Goal: Task Accomplishment & Management: Use online tool/utility

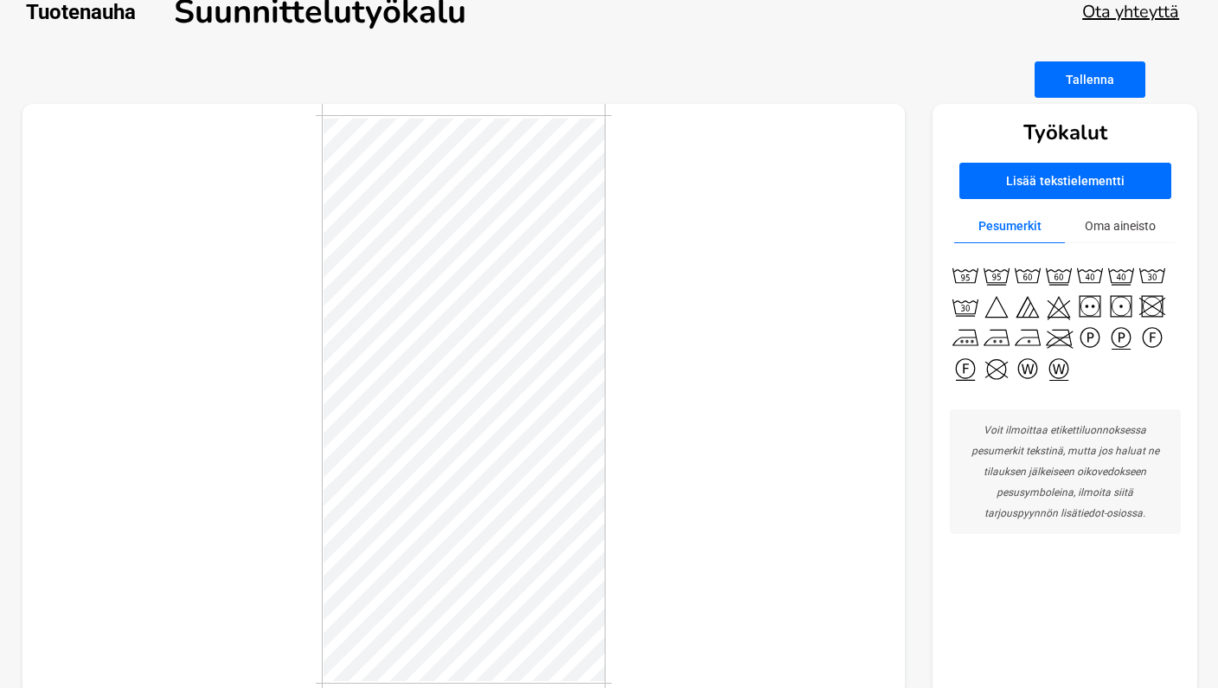
scroll to position [29, 0]
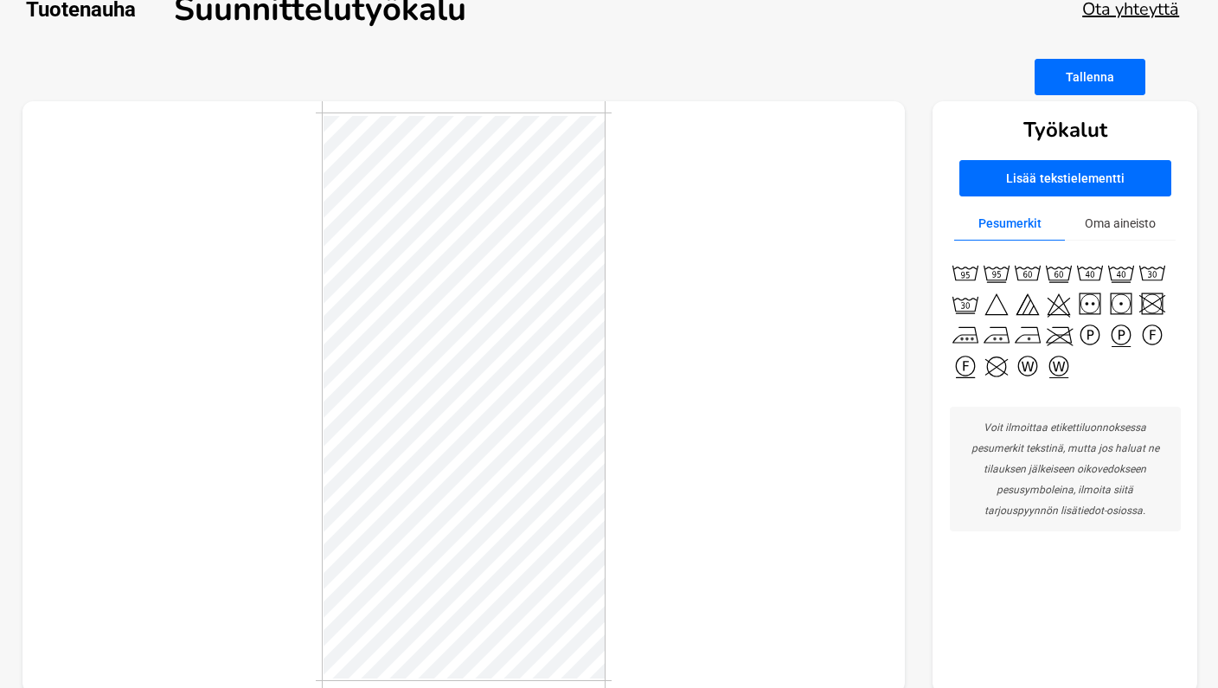
click at [1107, 77] on button "Tallenna" at bounding box center [1089, 77] width 111 height 36
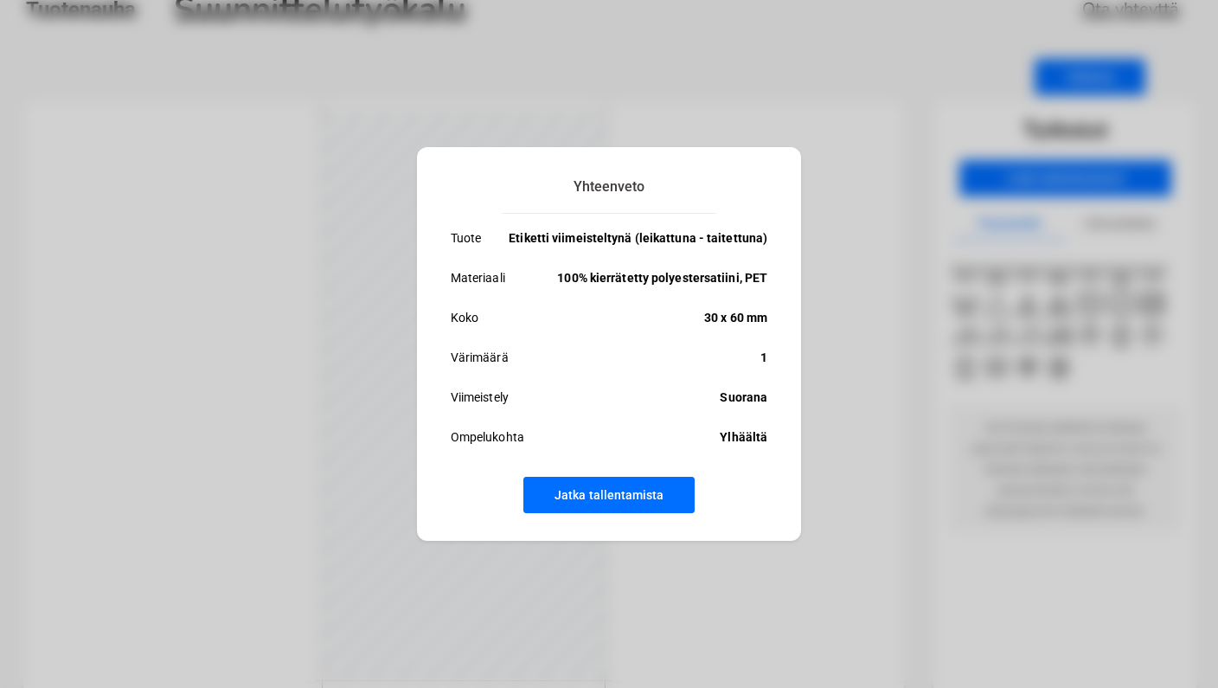
click at [615, 482] on button "Jatka tallentamista" at bounding box center [608, 495] width 171 height 36
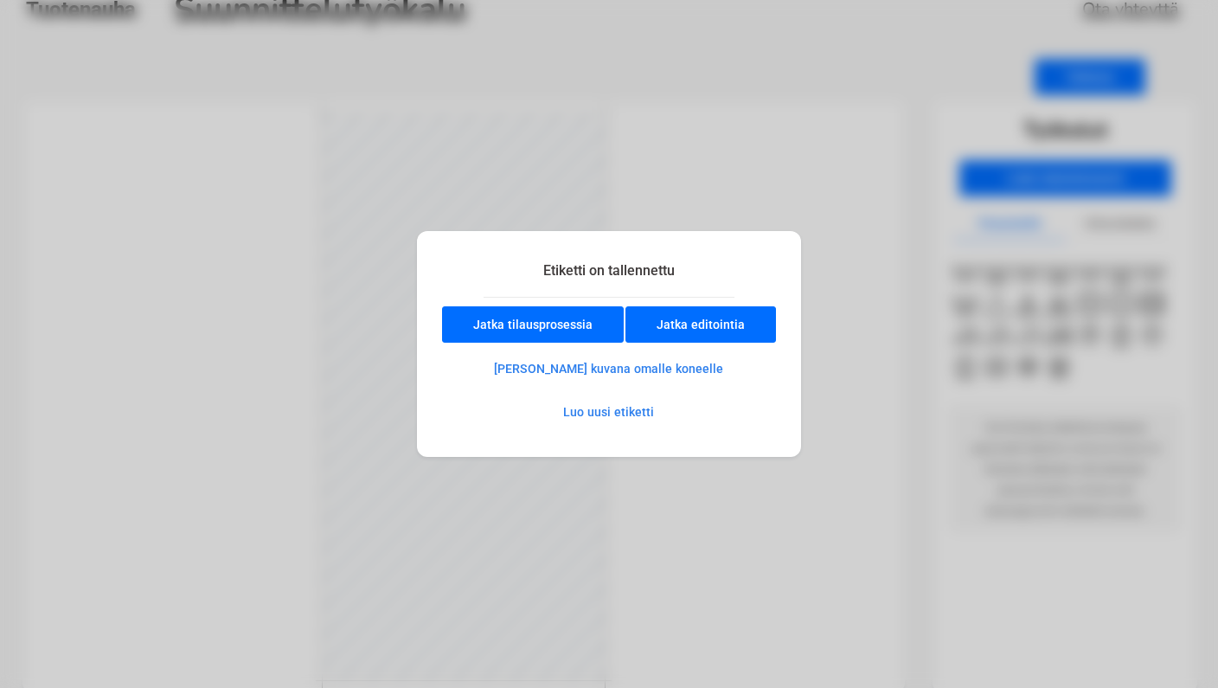
click at [875, 361] on div "Etiketti on tallennettu Jatka tilausprosessia Jatka editointia Tallenna kuvana …" at bounding box center [609, 344] width 1218 height 688
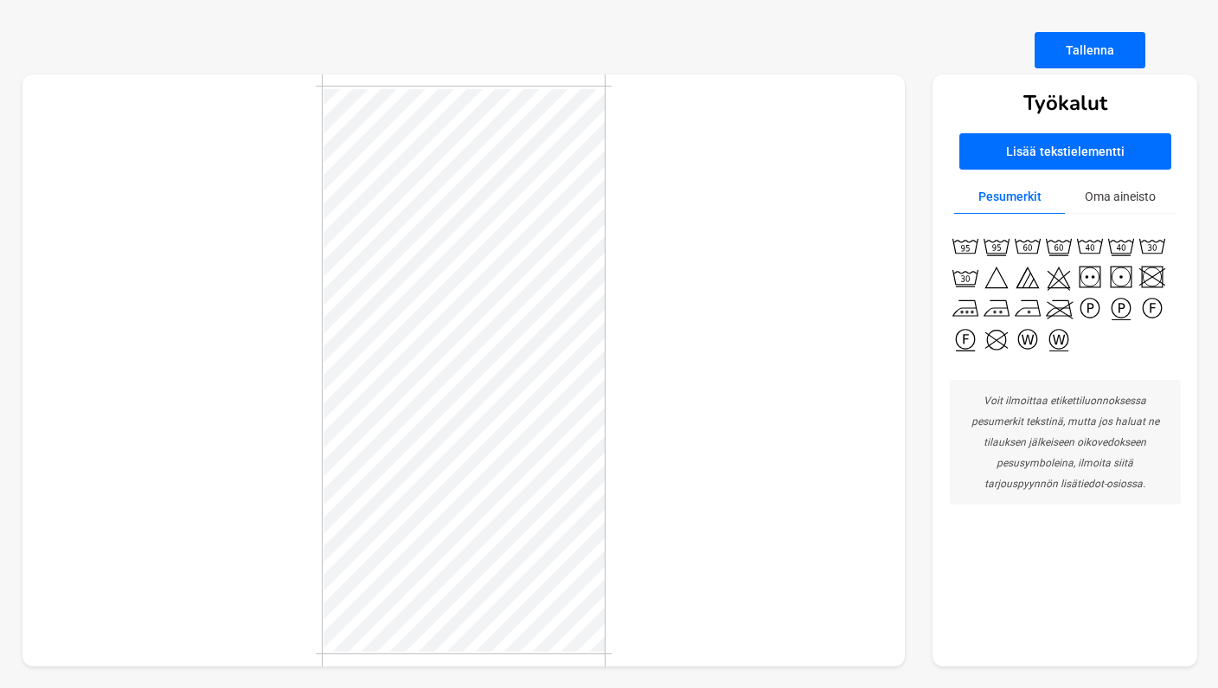
scroll to position [56, 0]
click at [1052, 153] on button "Lisää tekstielementti" at bounding box center [1065, 151] width 212 height 36
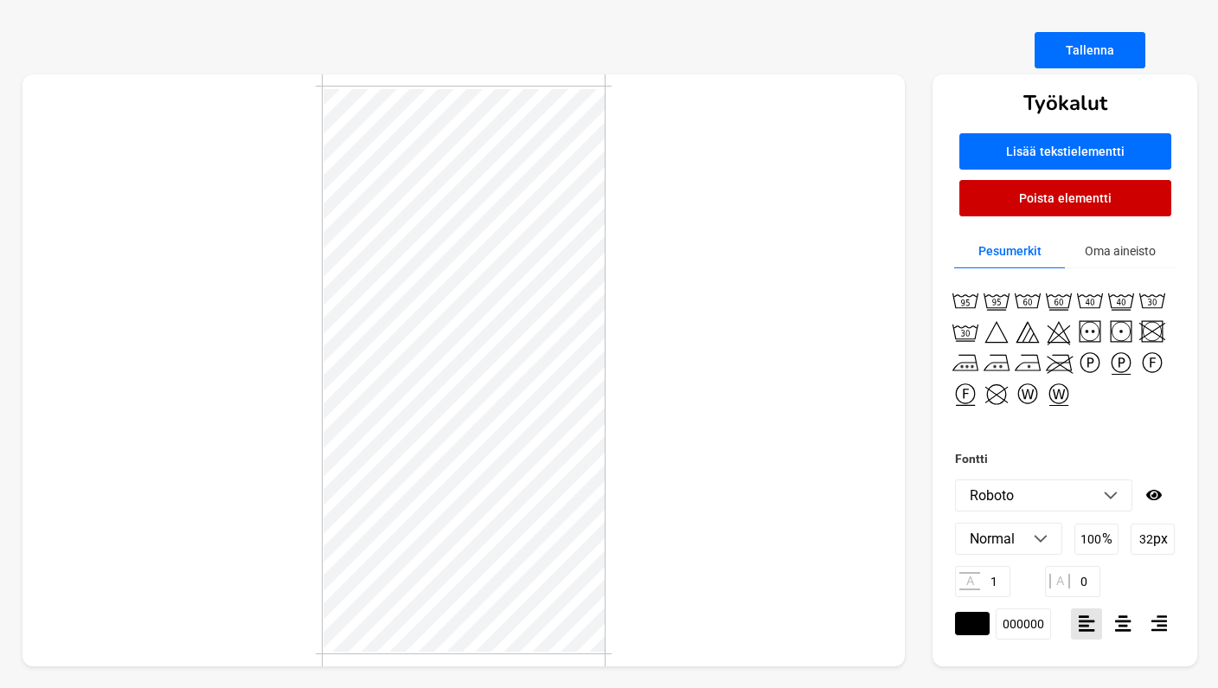
click at [1109, 489] on li "Roboto" at bounding box center [1044, 495] width 176 height 30
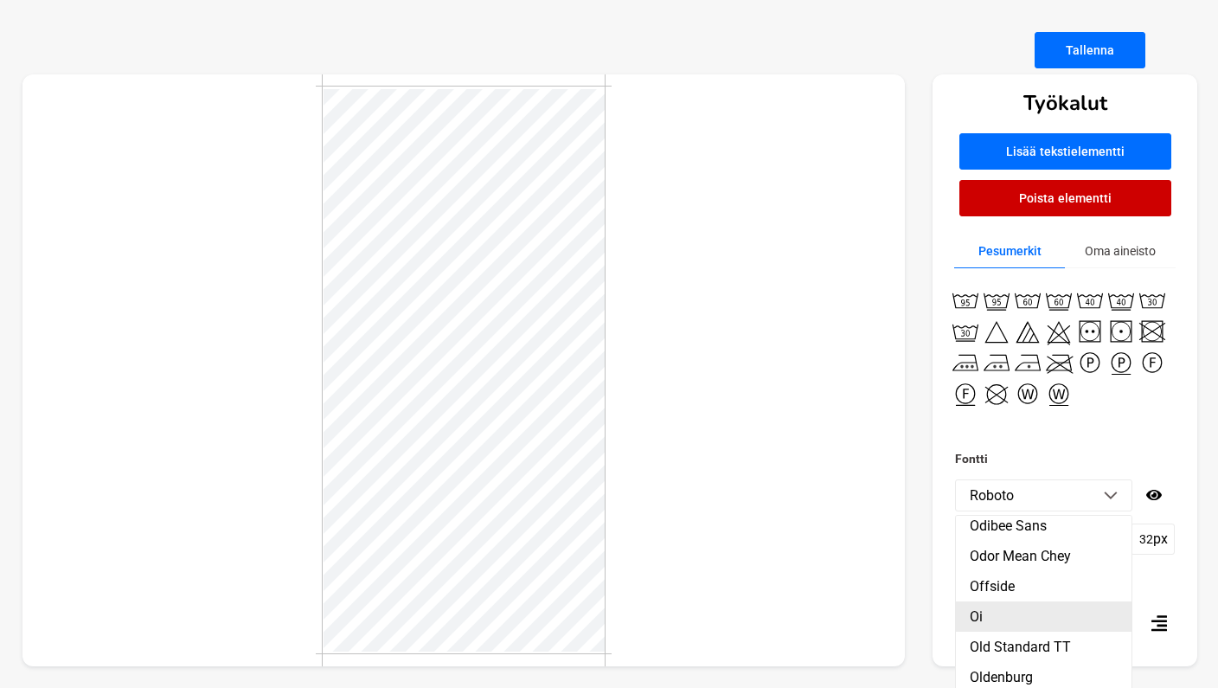
scroll to position [21695, 0]
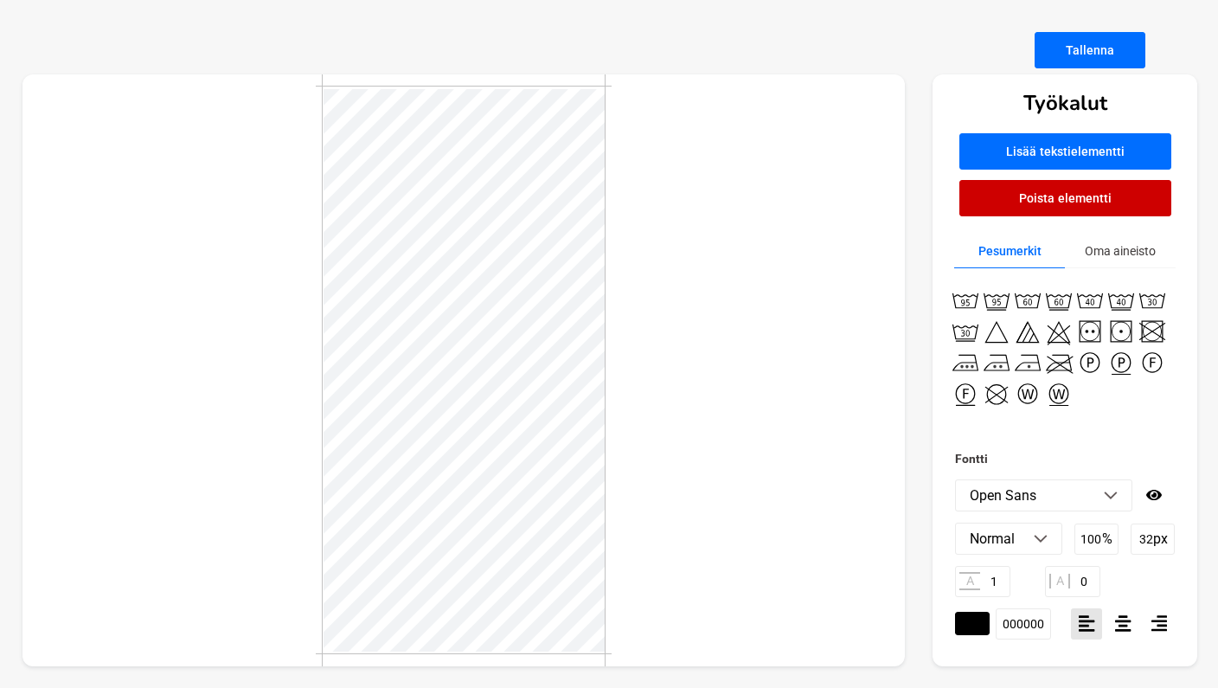
click at [1146, 534] on input "32" at bounding box center [1152, 538] width 44 height 31
type input "3"
type input "18"
click at [1161, 570] on div "A 1 A 0" at bounding box center [1065, 581] width 220 height 31
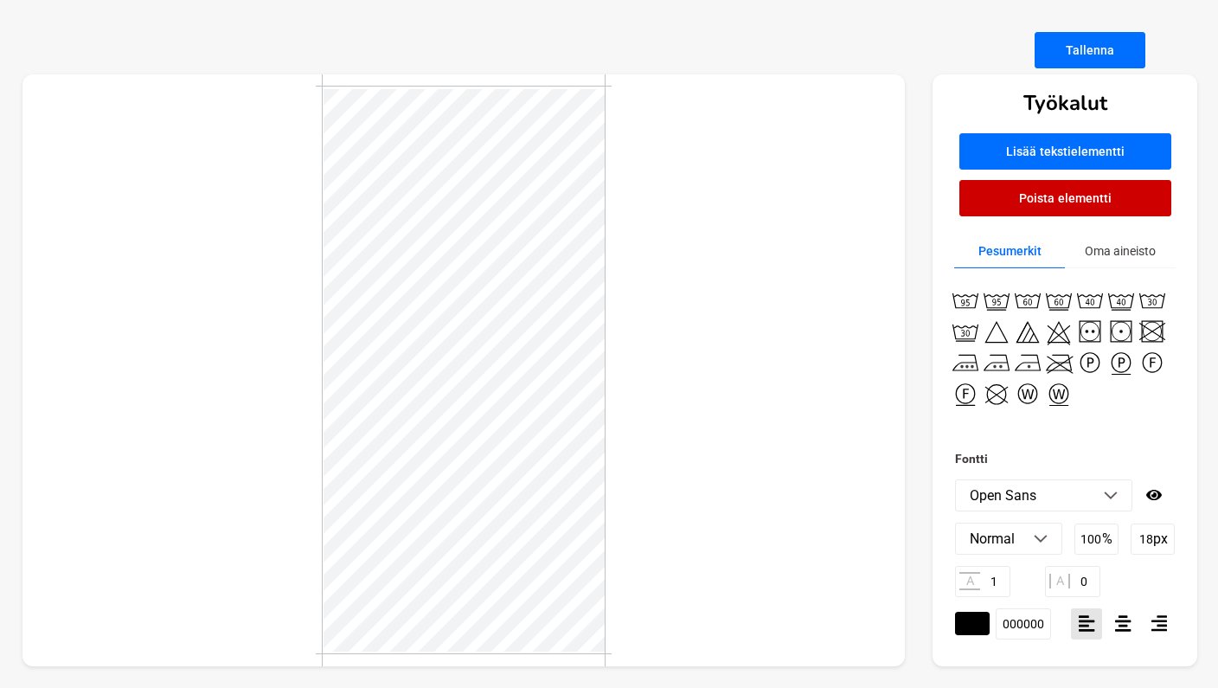
type textarea "T"
type textarea "www.artemofabrics.fi"
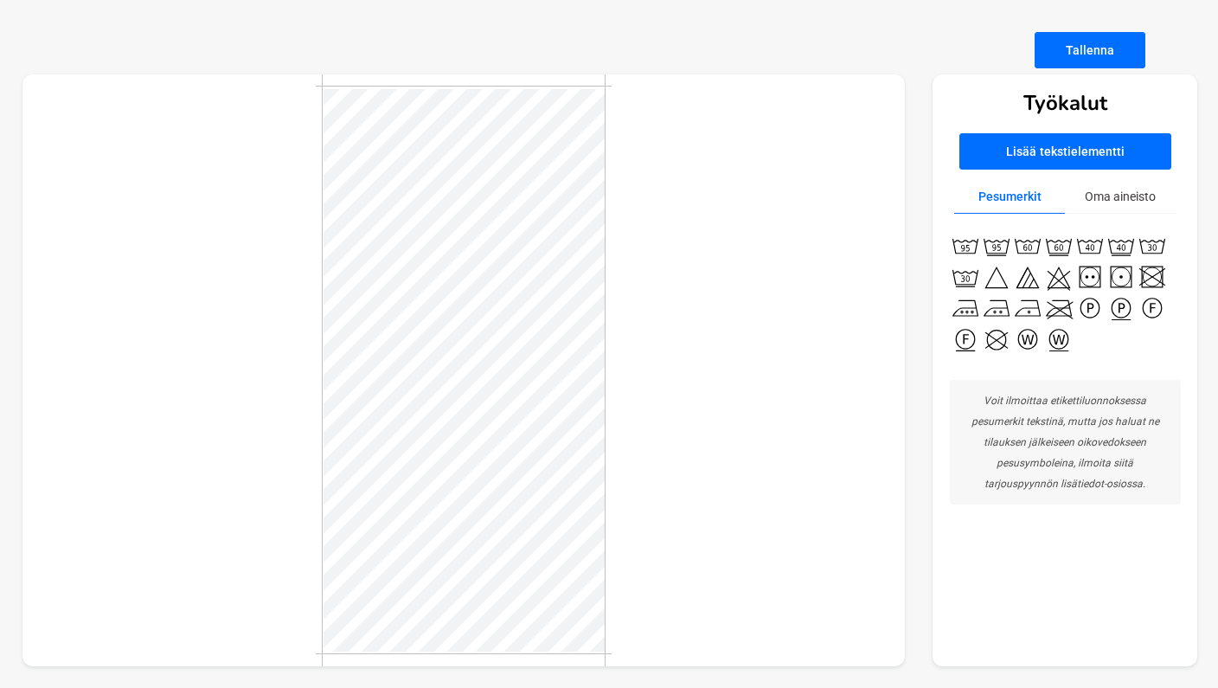
scroll to position [56, 0]
click at [1054, 144] on button "Lisää tekstielementti" at bounding box center [1065, 151] width 212 height 36
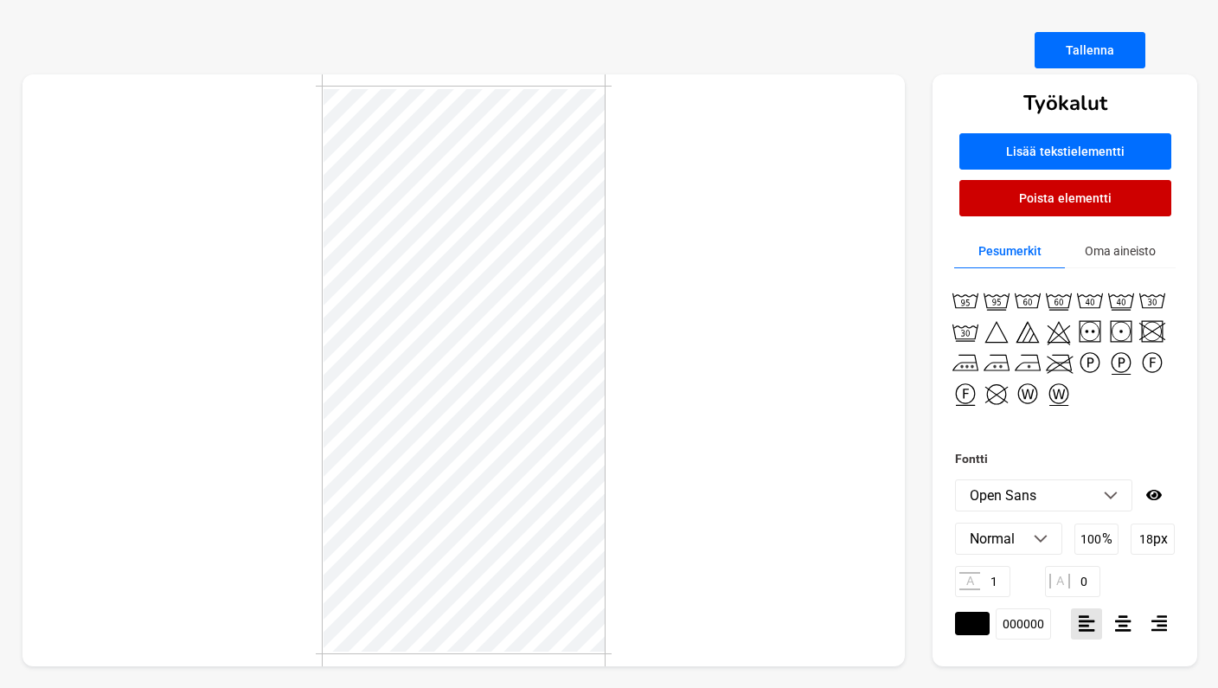
scroll to position [0, 0]
type textarea "T"
type textarea "Hoida hellästi ♡ Pese ilman muuta pyykkiä Valitse kevyin mahdollinen linkous"
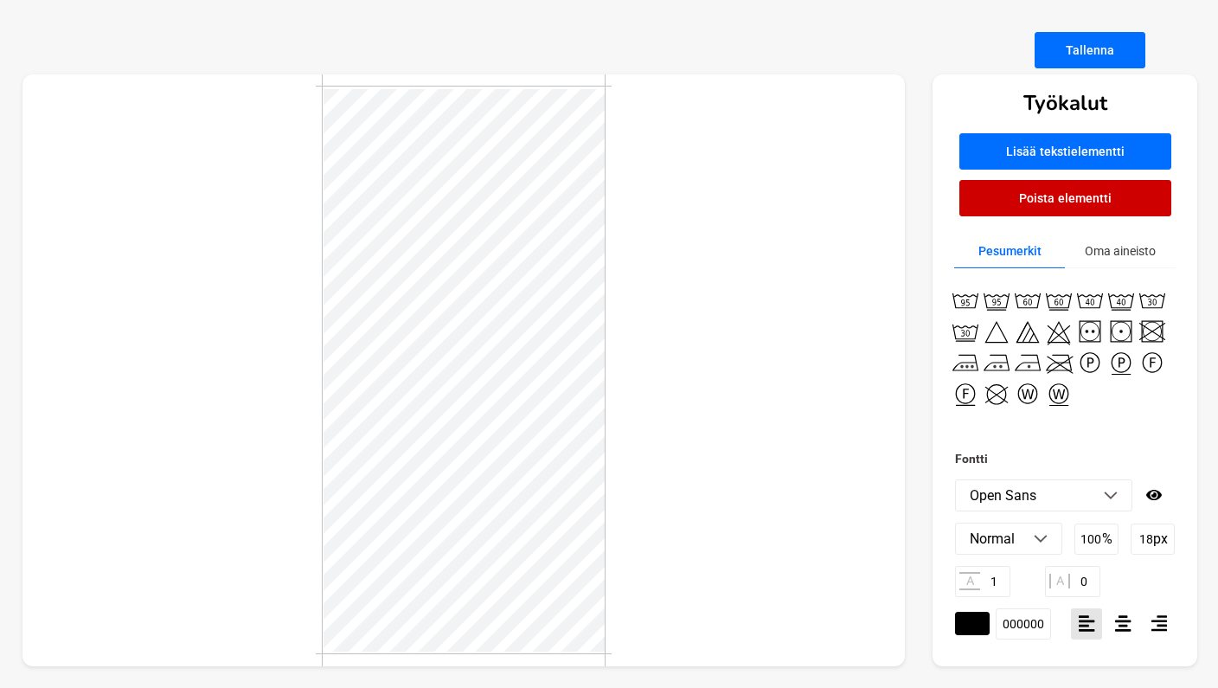
type textarea "Hoida hellästi ♡ Pese ilman muuta pyykkiä Valitse kevyin linkous"
click at [702, 457] on div at bounding box center [463, 370] width 883 height 592
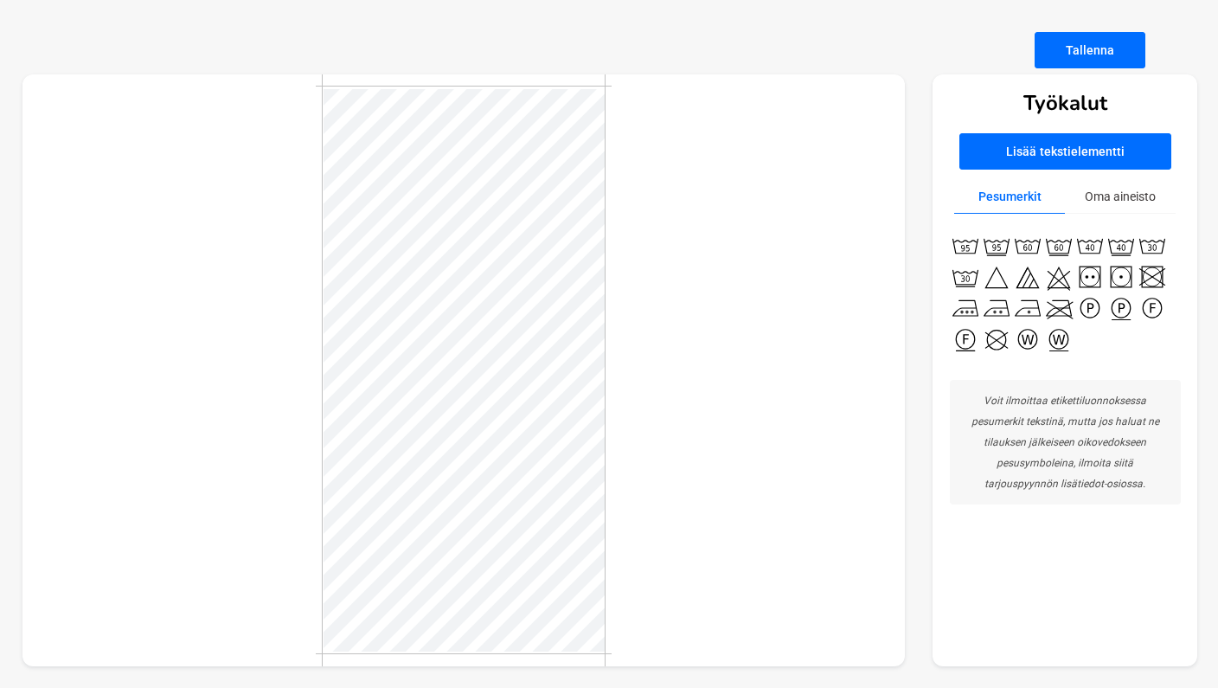
scroll to position [56, 0]
click at [1095, 140] on button "Lisää tekstielementti" at bounding box center [1065, 151] width 212 height 36
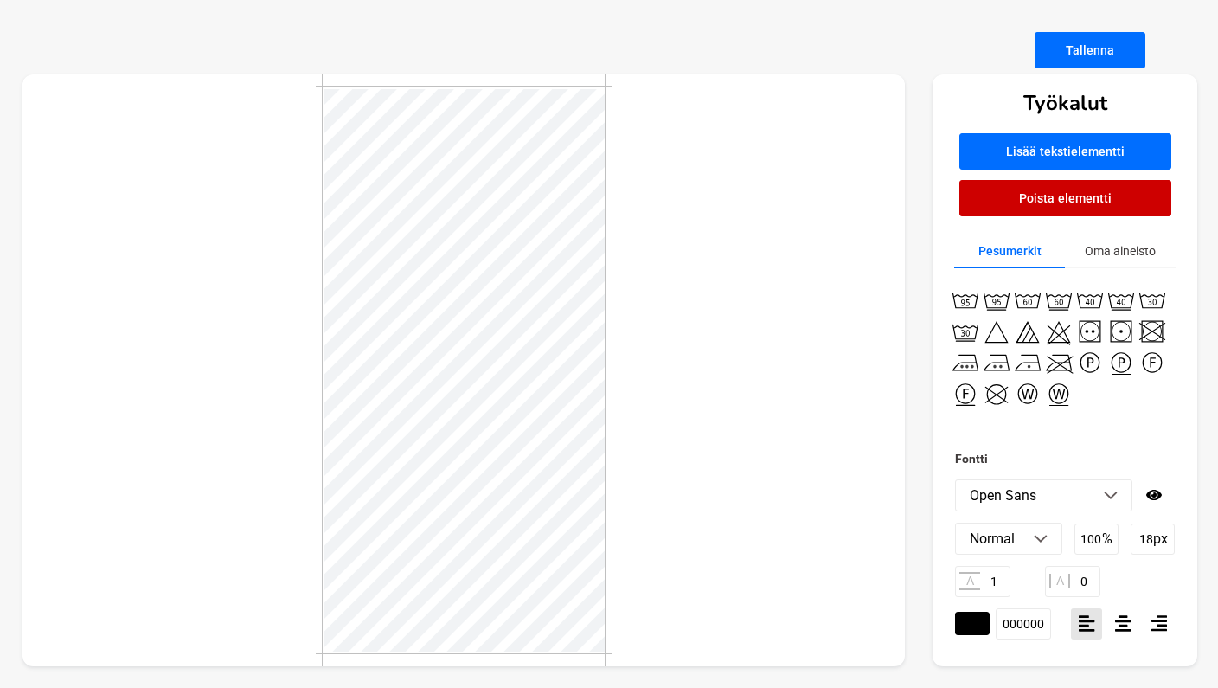
scroll to position [0, 1]
click at [1148, 540] on input "18" at bounding box center [1152, 538] width 44 height 31
click at [1165, 577] on div "A 1 A 0" at bounding box center [1065, 581] width 220 height 31
click at [1149, 539] on input "16" at bounding box center [1152, 538] width 44 height 31
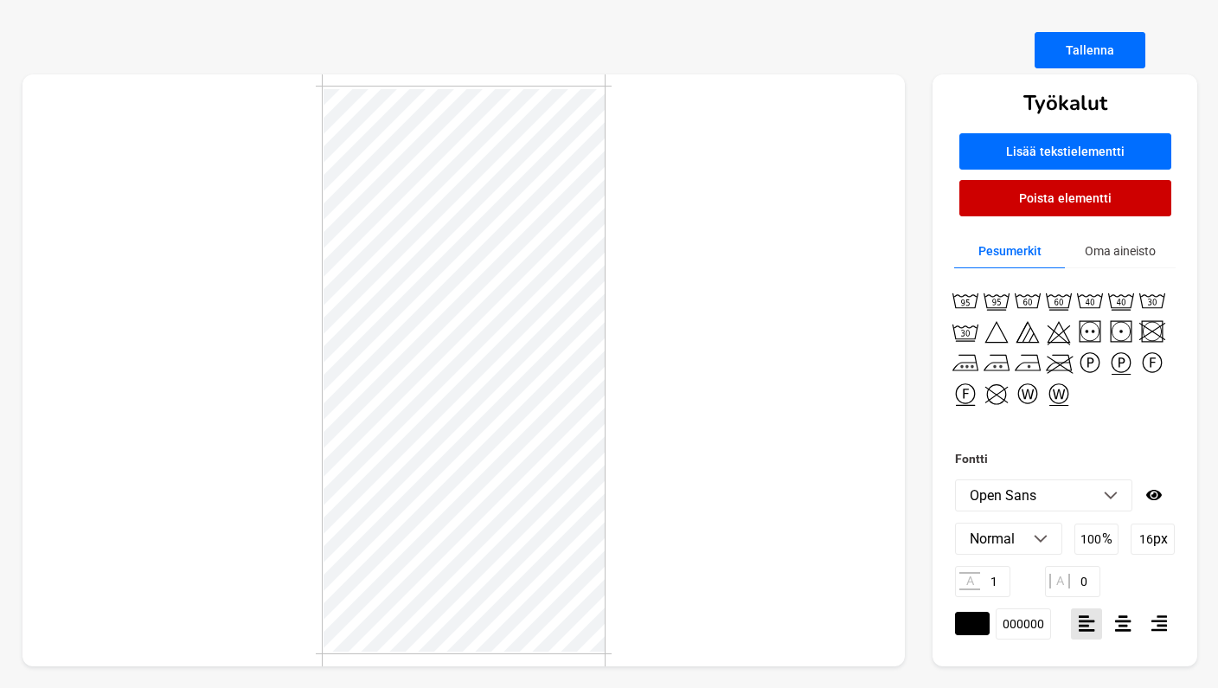
click at [1149, 539] on input "16" at bounding box center [1152, 538] width 44 height 31
type input "14"
click at [1149, 583] on div "A 1 A 0" at bounding box center [1065, 581] width 220 height 31
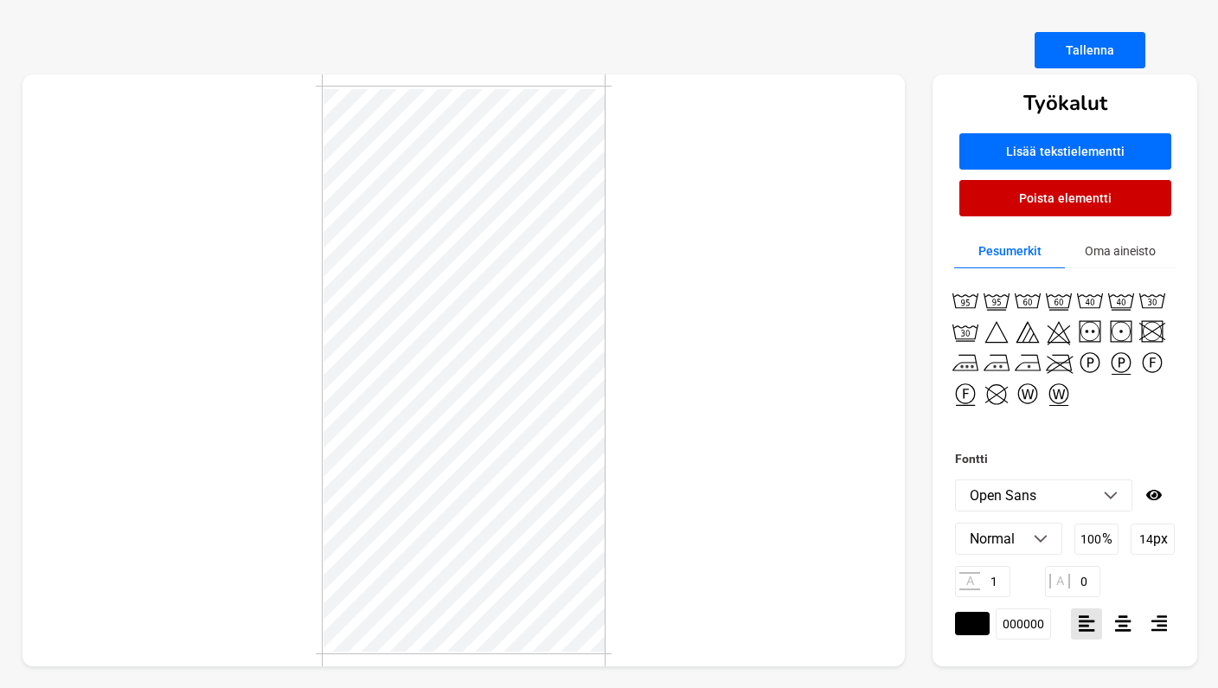
type textarea "T"
type textarea "Valmistettu Suomessa Made in Finland"
click at [1120, 622] on icon at bounding box center [1123, 623] width 16 height 16
click at [706, 523] on div at bounding box center [463, 370] width 883 height 592
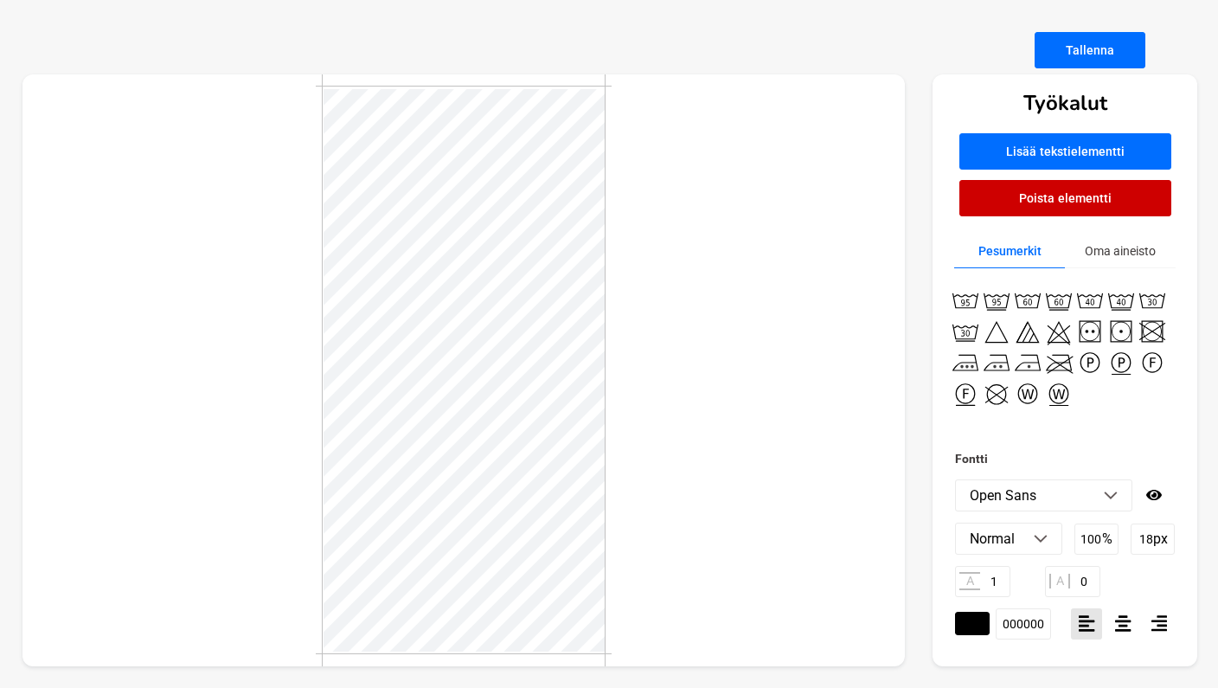
click at [1118, 620] on icon at bounding box center [1123, 623] width 16 height 16
click at [1149, 541] on input "18" at bounding box center [1152, 538] width 44 height 31
type input "17"
click at [1148, 572] on div "A 1 A 0" at bounding box center [1065, 581] width 220 height 31
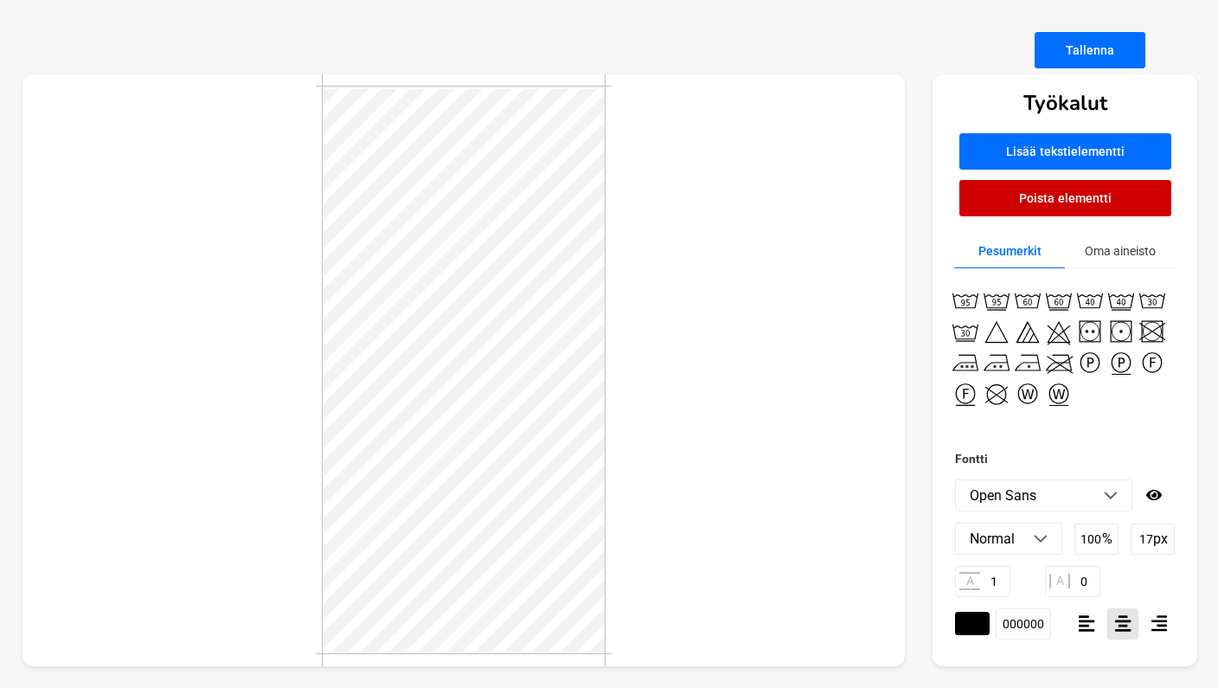
click at [747, 558] on div at bounding box center [463, 370] width 883 height 592
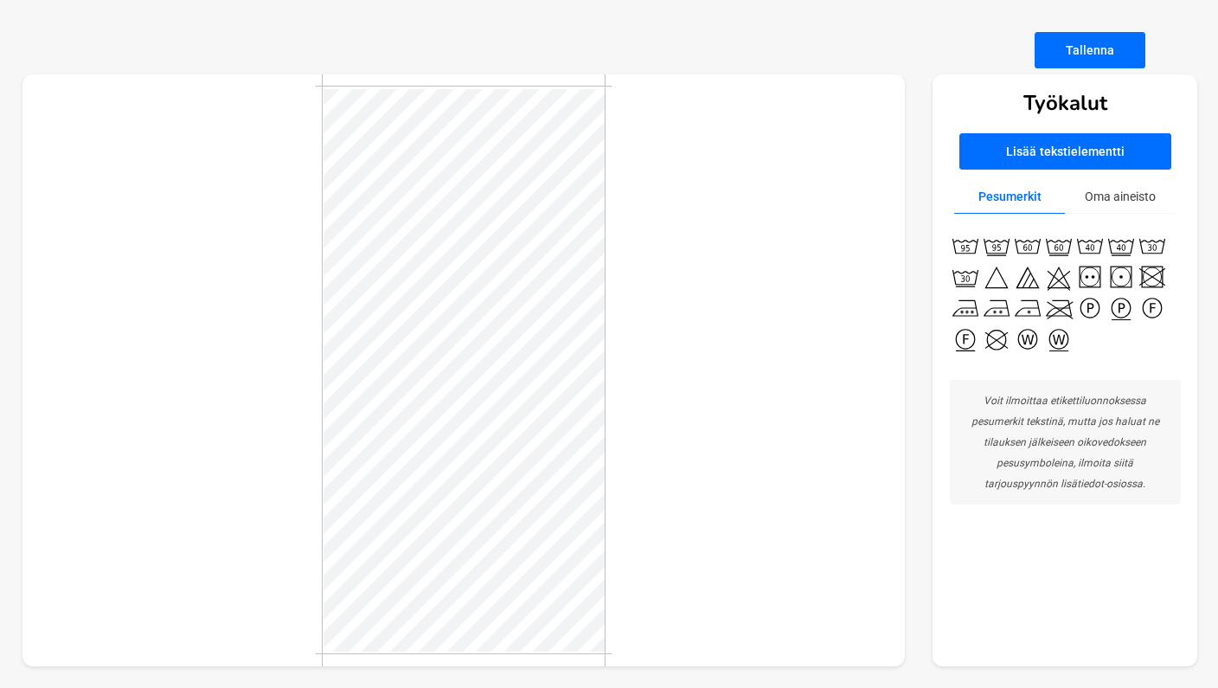
click at [677, 492] on div at bounding box center [463, 370] width 883 height 592
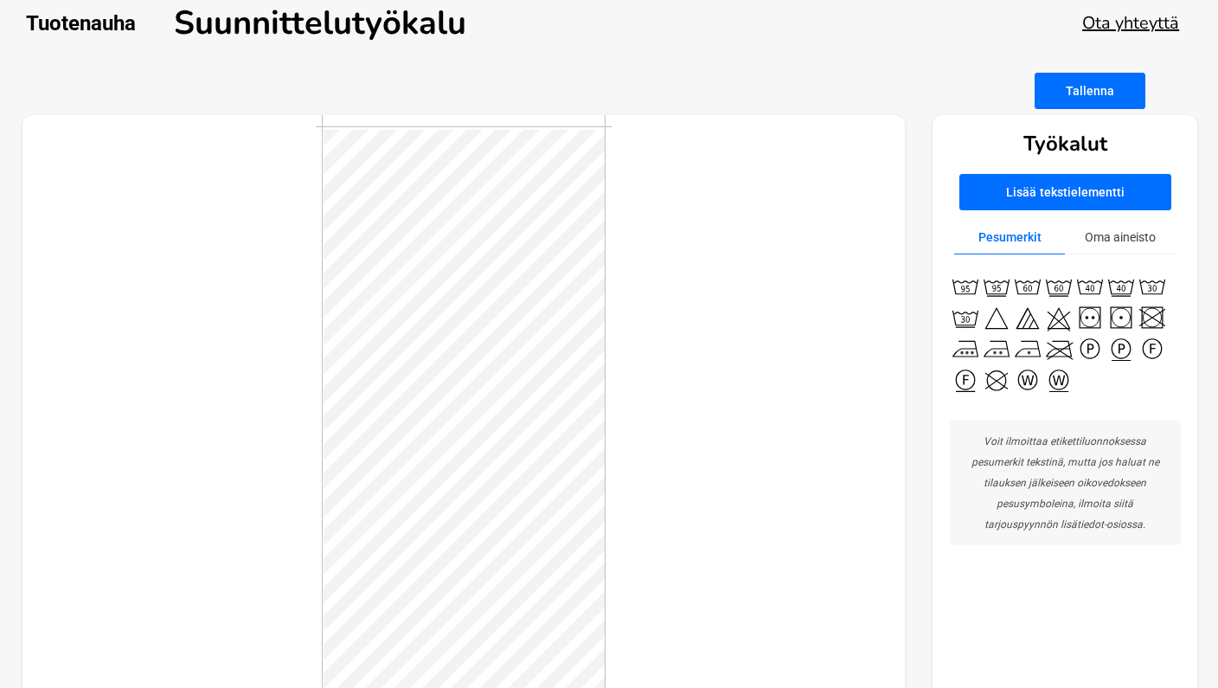
scroll to position [56, 0]
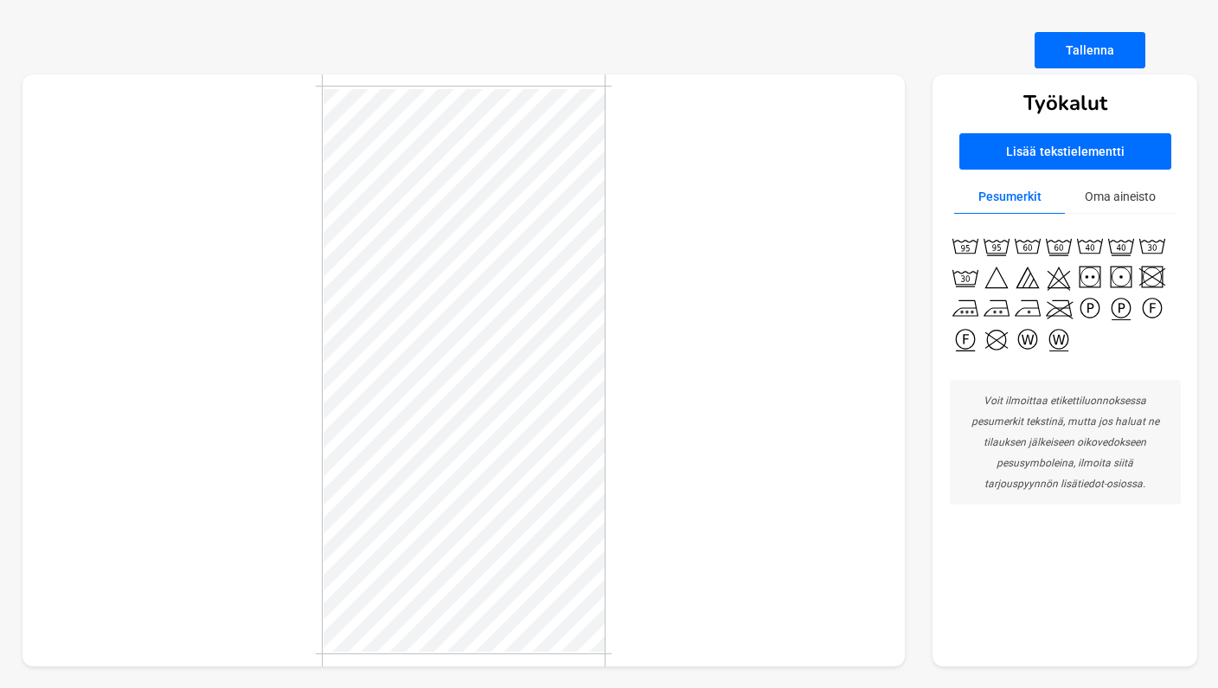
click at [1067, 45] on button "Tallenna" at bounding box center [1089, 50] width 111 height 36
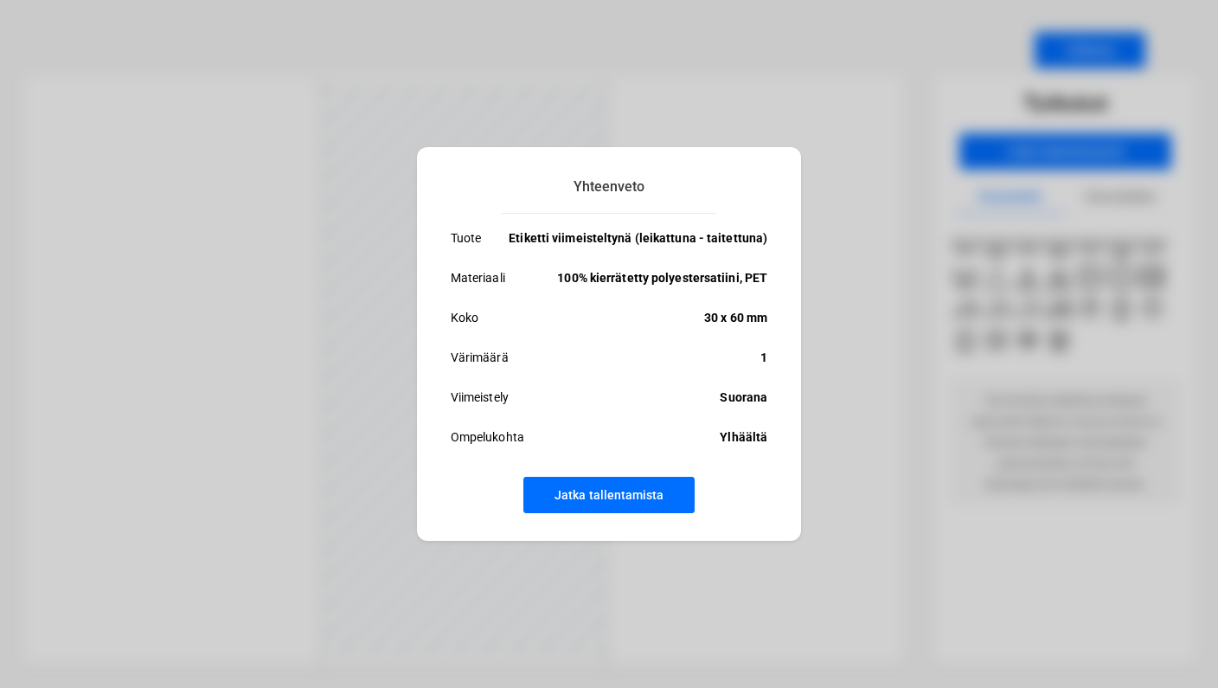
click at [839, 390] on div "Yhteenveto Tuote Etiketti viimeisteltynä (leikattuna - taitettuna) Materiaali 1…" at bounding box center [609, 344] width 1218 height 688
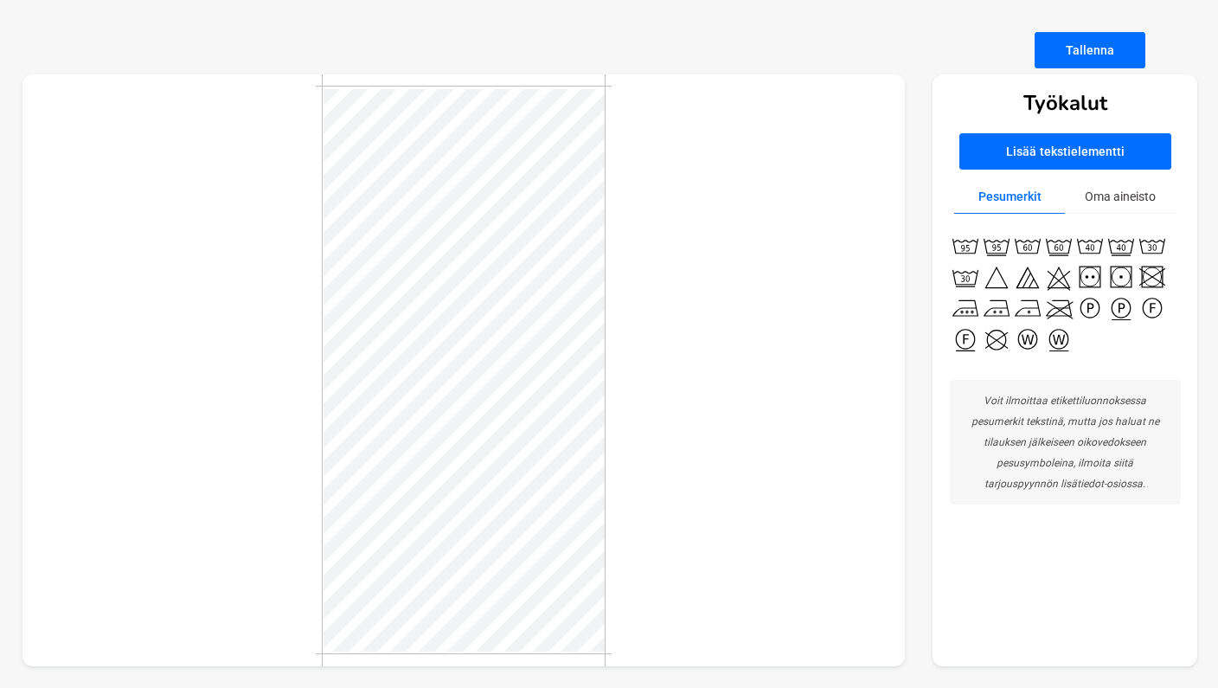
scroll to position [55, 0]
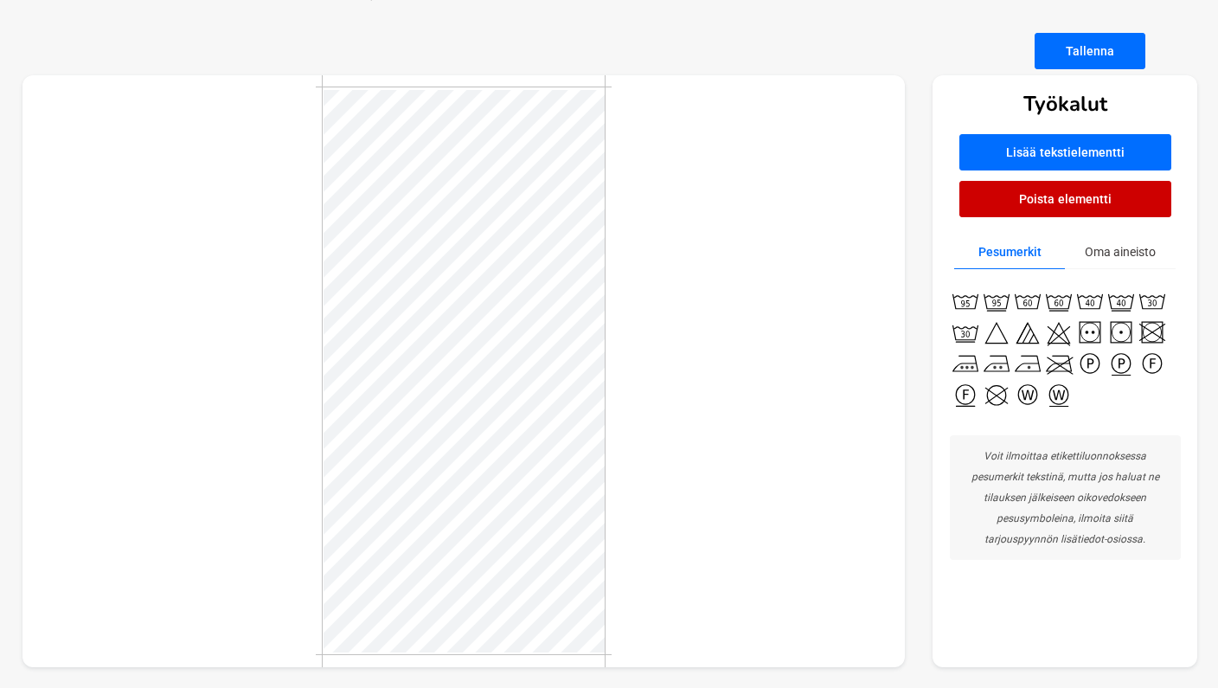
click at [638, 441] on div at bounding box center [463, 371] width 883 height 592
click at [661, 406] on div at bounding box center [463, 371] width 883 height 592
click at [607, 406] on div at bounding box center [464, 370] width 296 height 568
click at [671, 300] on div at bounding box center [463, 371] width 883 height 592
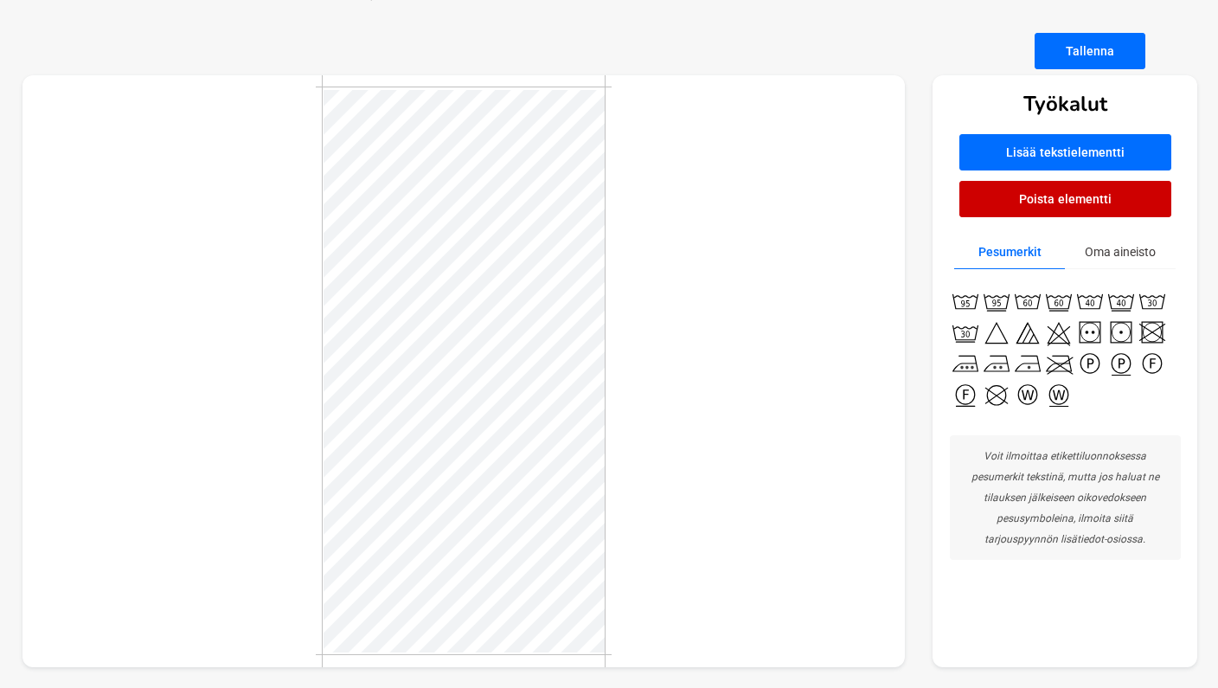
click at [671, 300] on div at bounding box center [463, 371] width 883 height 592
click at [671, 431] on div at bounding box center [463, 371] width 883 height 592
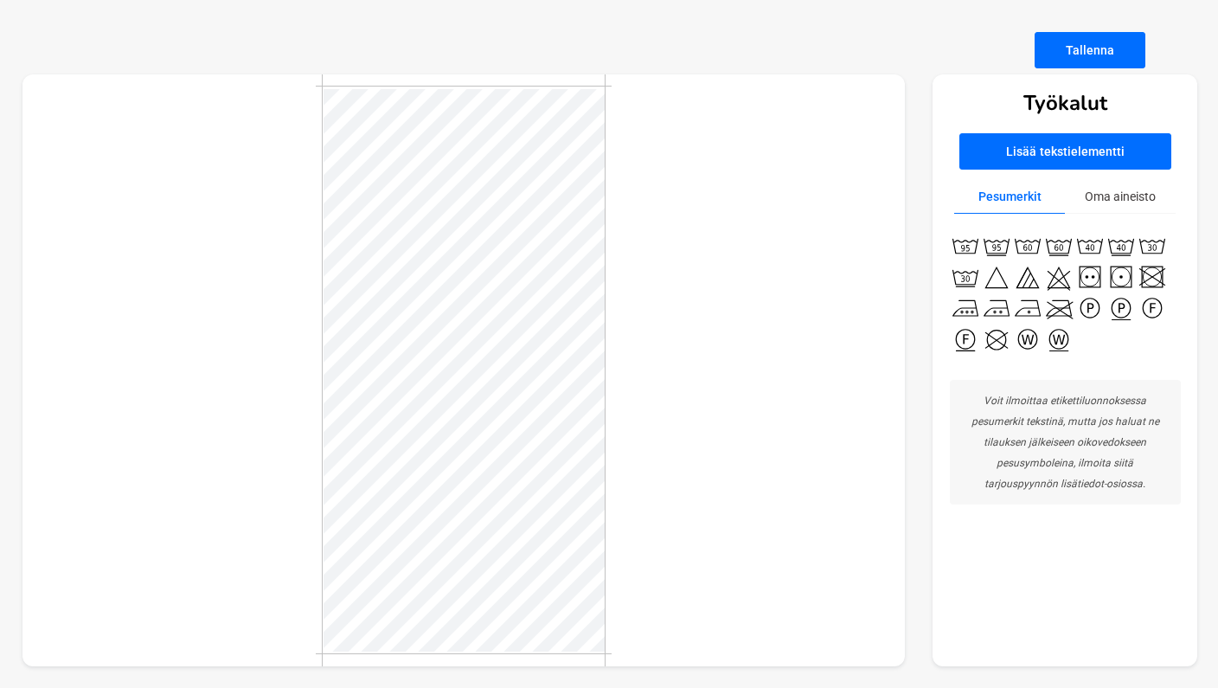
scroll to position [56, 0]
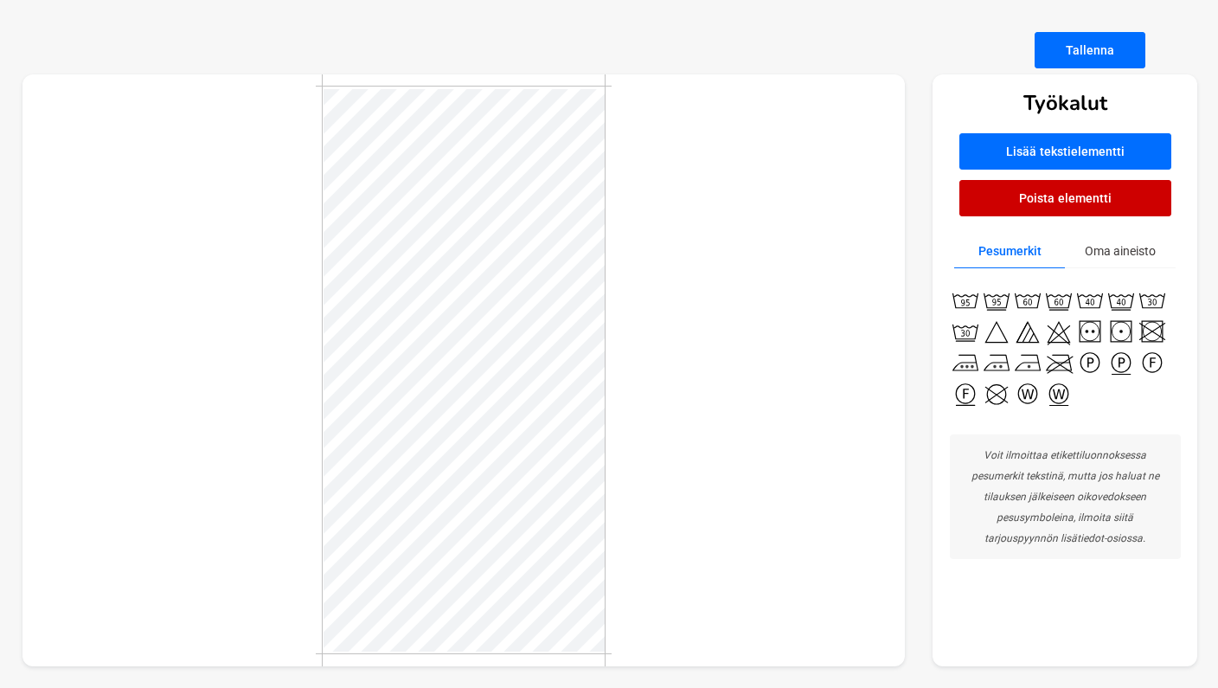
click at [670, 240] on div at bounding box center [463, 370] width 883 height 592
click at [711, 253] on div at bounding box center [463, 370] width 883 height 592
click at [739, 471] on div at bounding box center [463, 370] width 883 height 592
click at [673, 472] on div at bounding box center [463, 370] width 883 height 592
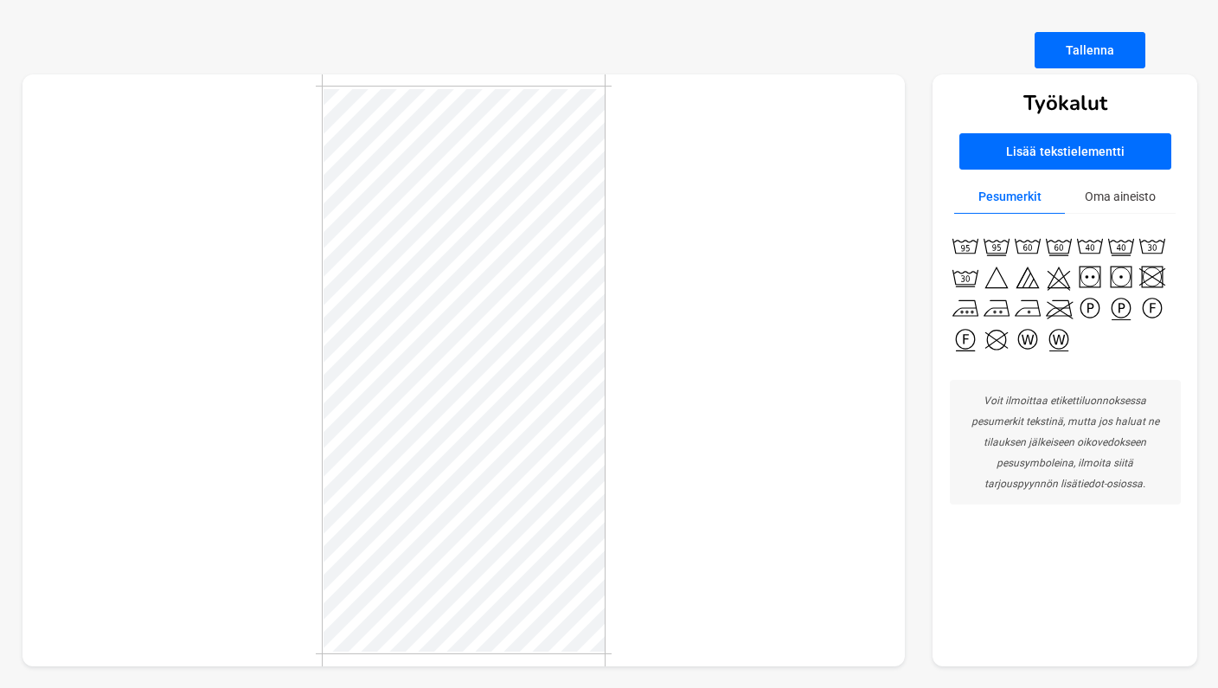
click at [1087, 39] on button "Tallenna" at bounding box center [1089, 50] width 111 height 36
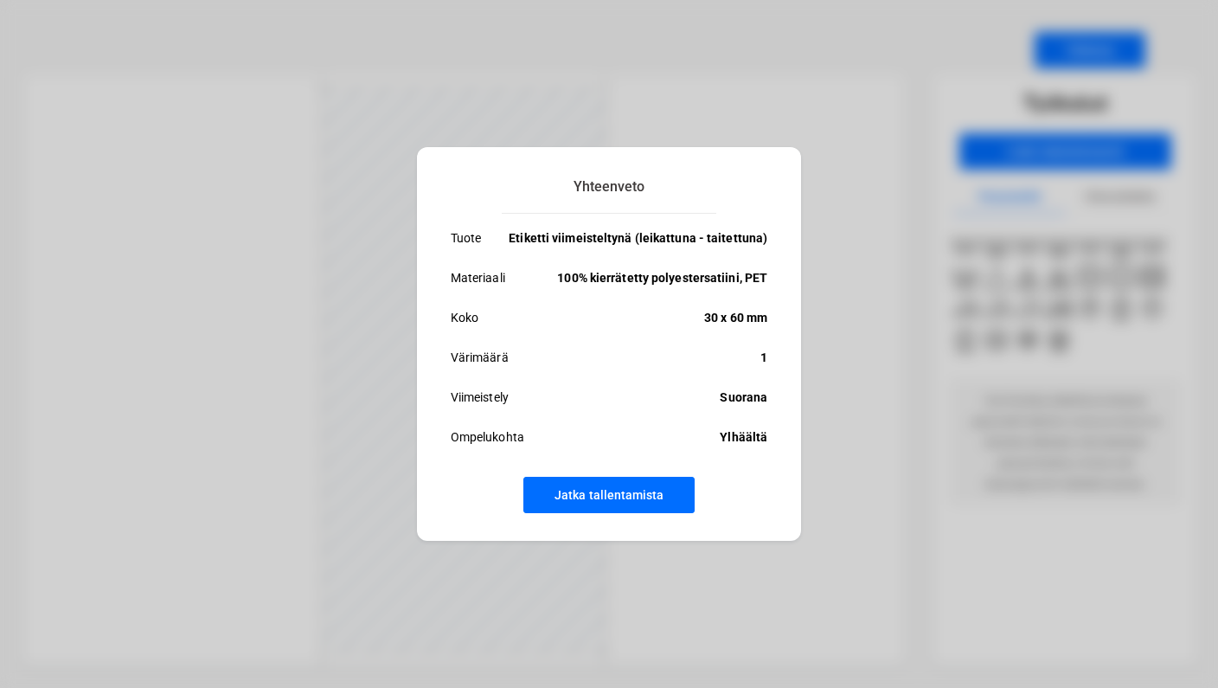
click at [632, 495] on button "Jatka tallentamista" at bounding box center [608, 495] width 171 height 36
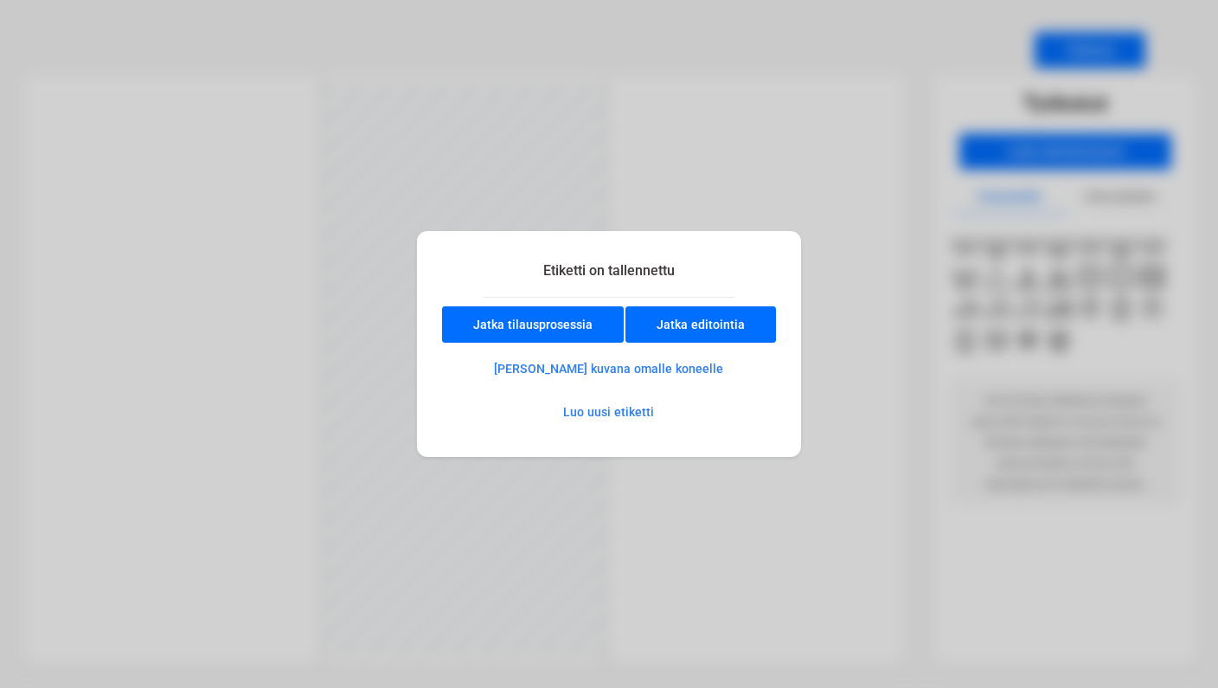
click at [647, 519] on div "Etiketti on tallennettu Jatka tilausprosessia Jatka editointia Tallenna kuvana …" at bounding box center [609, 344] width 1218 height 688
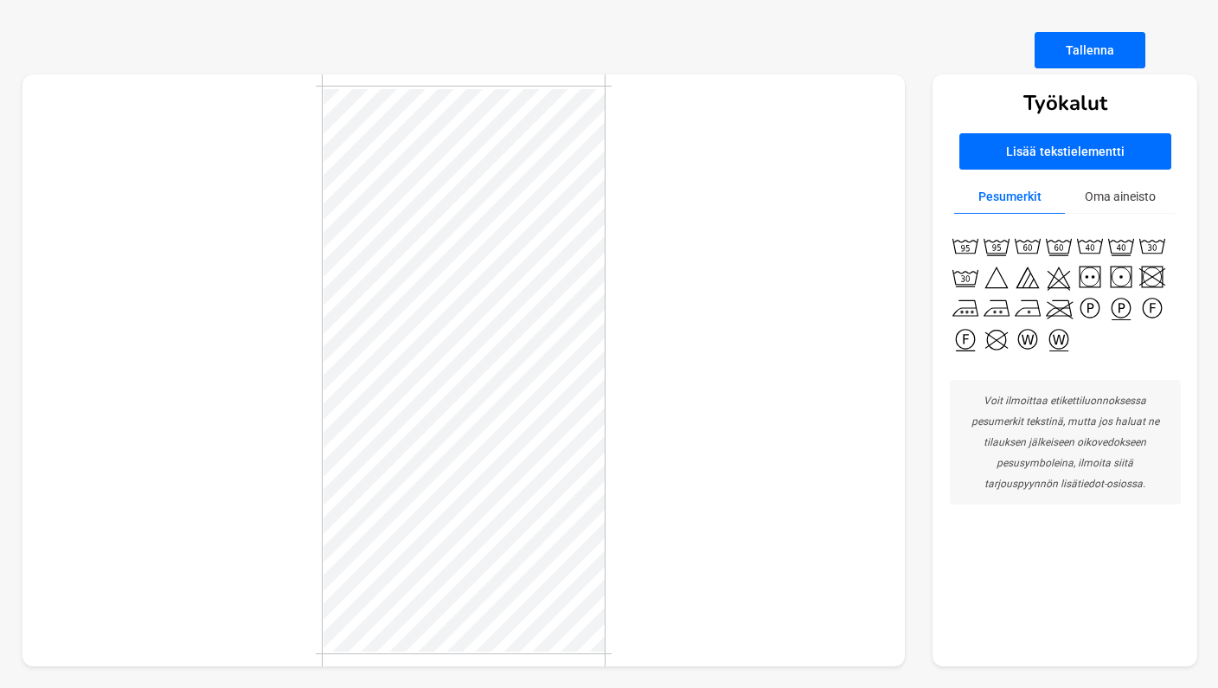
click at [1082, 50] on button "Tallenna" at bounding box center [1089, 50] width 111 height 36
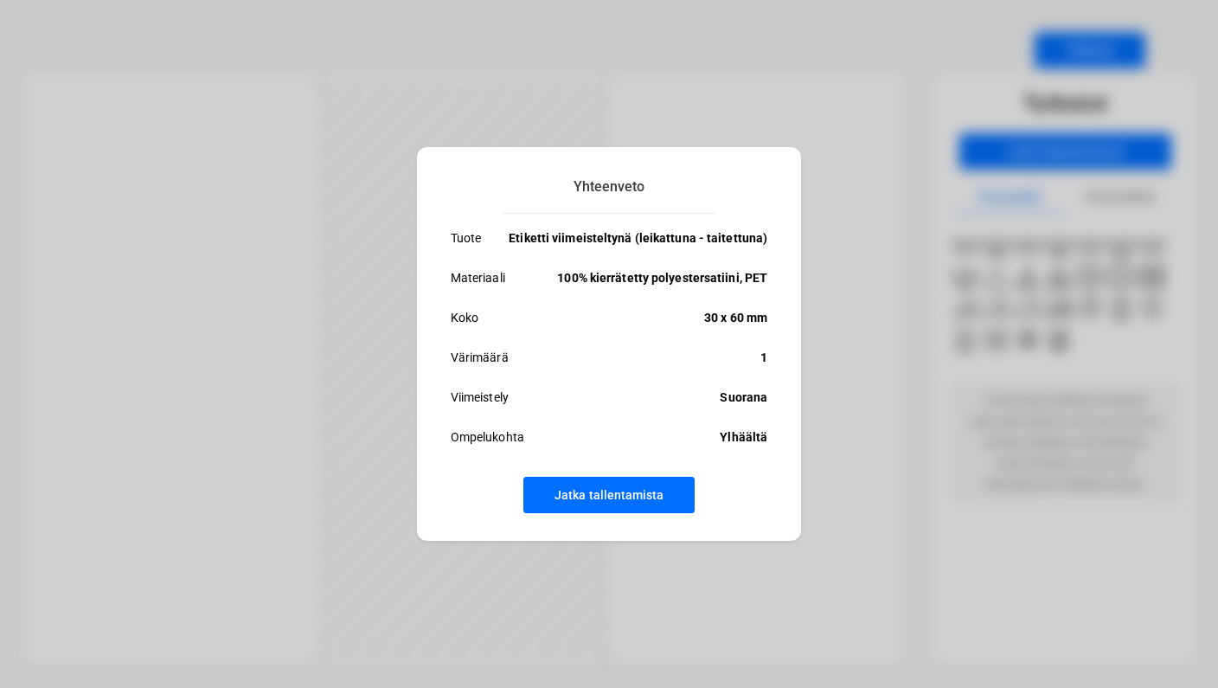
click at [645, 489] on button "Jatka tallentamista" at bounding box center [608, 495] width 171 height 36
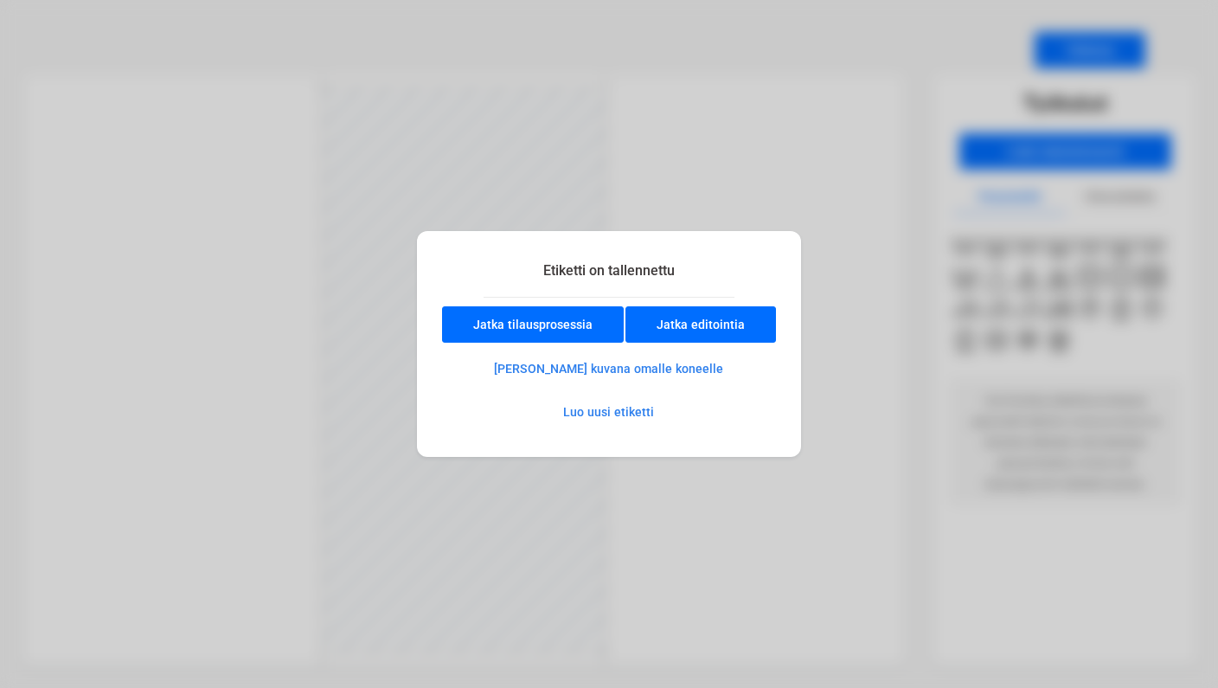
click at [622, 369] on button "[PERSON_NAME] kuvana omalle koneelle" at bounding box center [609, 368] width 290 height 35
click at [726, 323] on button "Jatka editointia" at bounding box center [700, 324] width 150 height 36
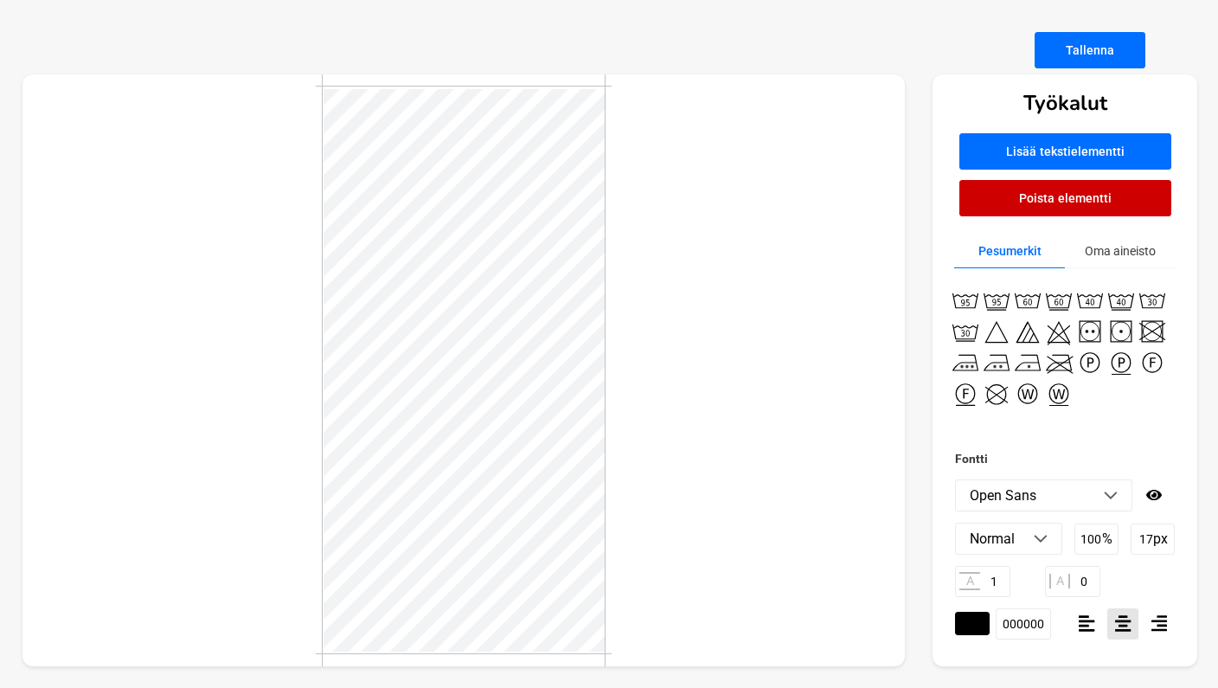
type input "14"
click at [1155, 541] on p "px" at bounding box center [1160, 538] width 15 height 16
click at [1141, 541] on input "17" at bounding box center [1152, 538] width 44 height 31
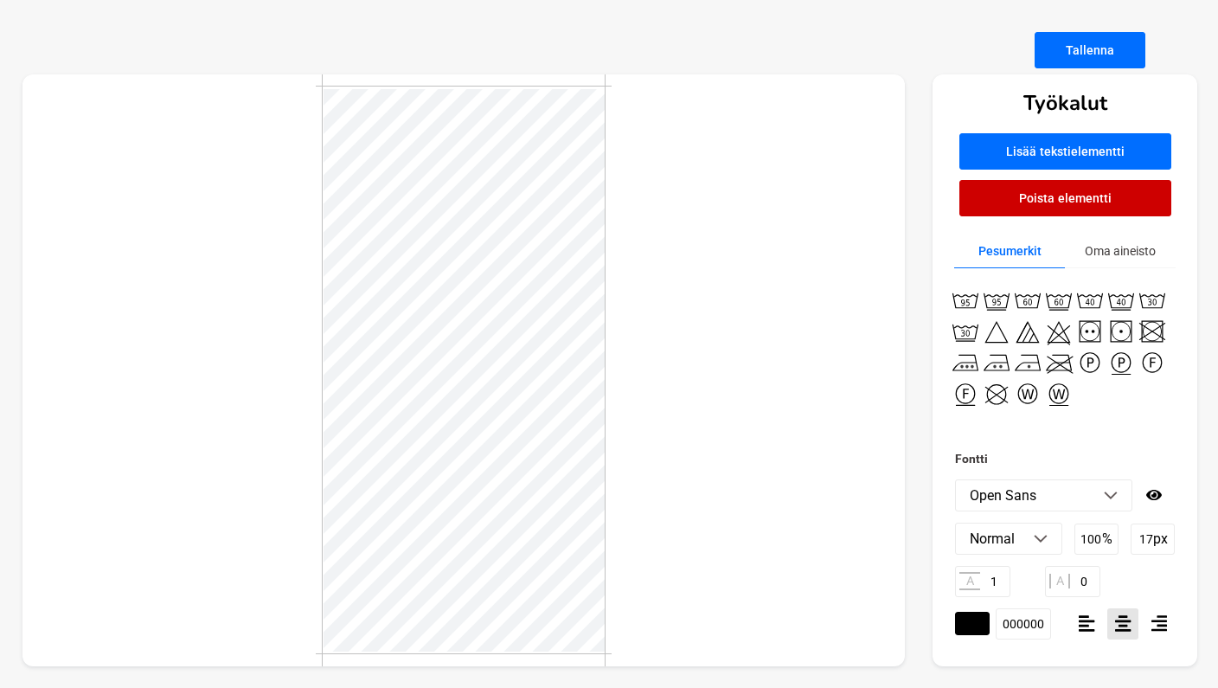
click at [1141, 541] on input "17" at bounding box center [1152, 538] width 44 height 31
type input "14"
click at [1129, 580] on div "A 1 A 0" at bounding box center [1065, 581] width 220 height 31
click at [1147, 538] on input "18" at bounding box center [1152, 538] width 44 height 31
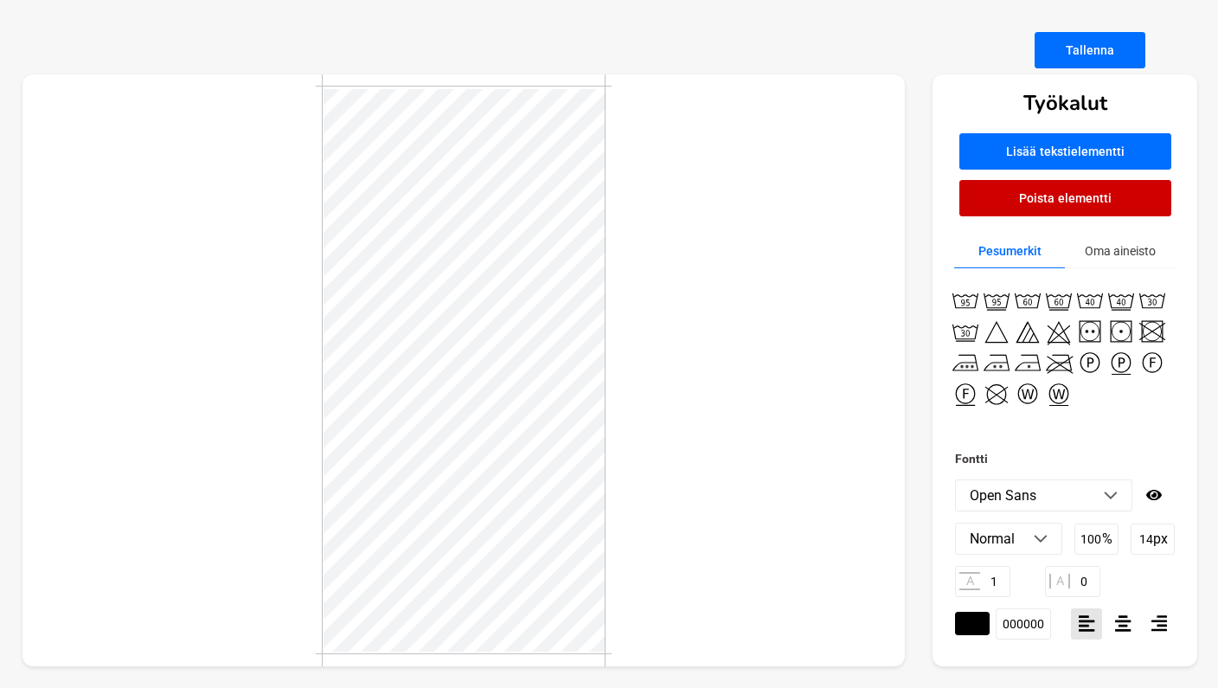
type input "14"
click at [1147, 579] on div "A 1 A 0" at bounding box center [1065, 581] width 220 height 31
click at [1143, 540] on input "14" at bounding box center [1152, 538] width 44 height 31
type input "16"
click at [1147, 575] on div "A 1 A 0" at bounding box center [1065, 581] width 220 height 31
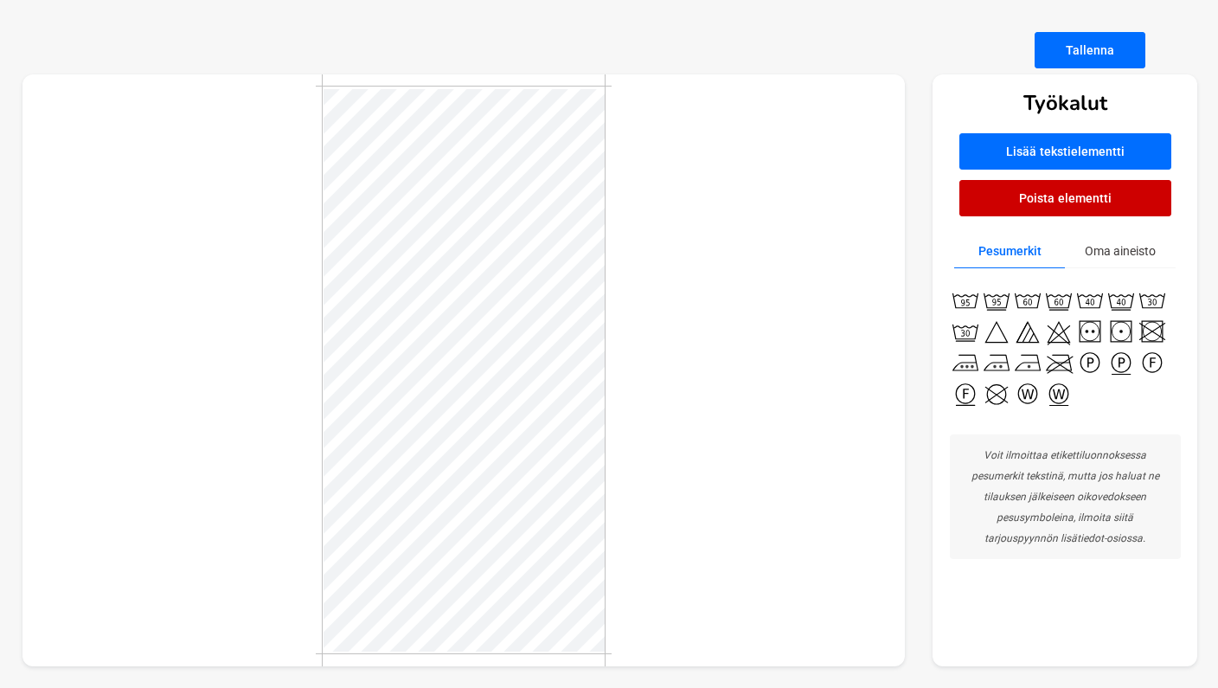
click at [718, 293] on div at bounding box center [463, 370] width 883 height 592
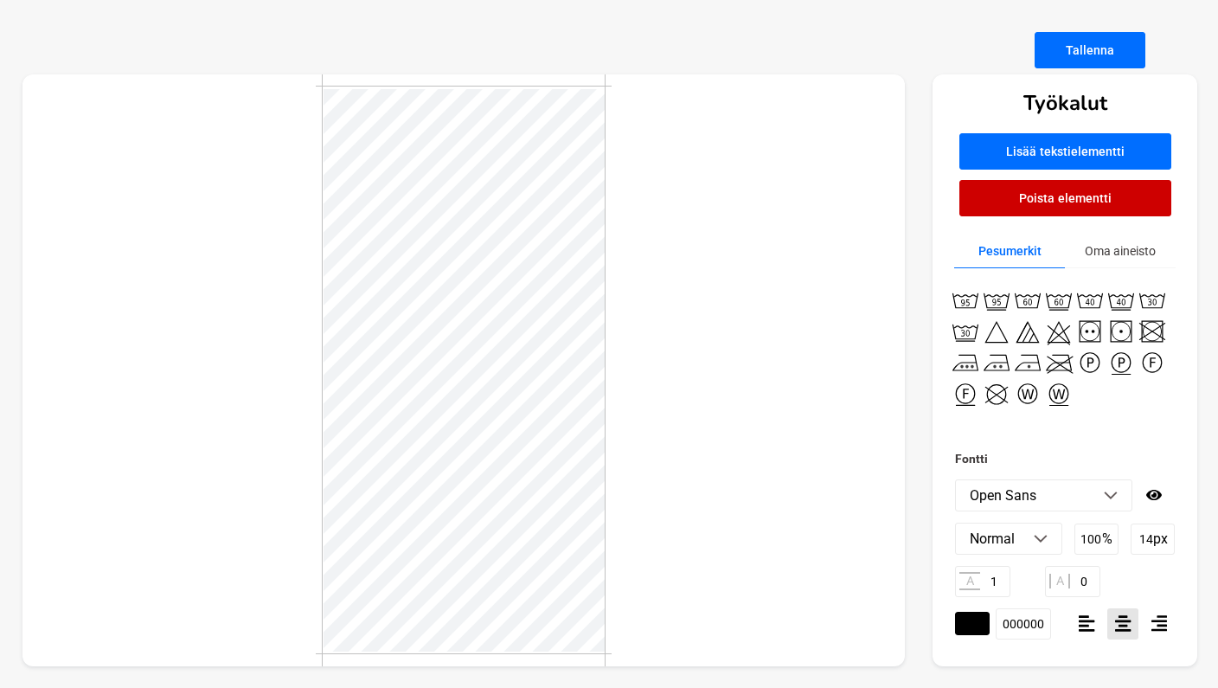
click at [640, 501] on div at bounding box center [463, 370] width 883 height 592
click at [1146, 537] on input "14" at bounding box center [1152, 538] width 44 height 31
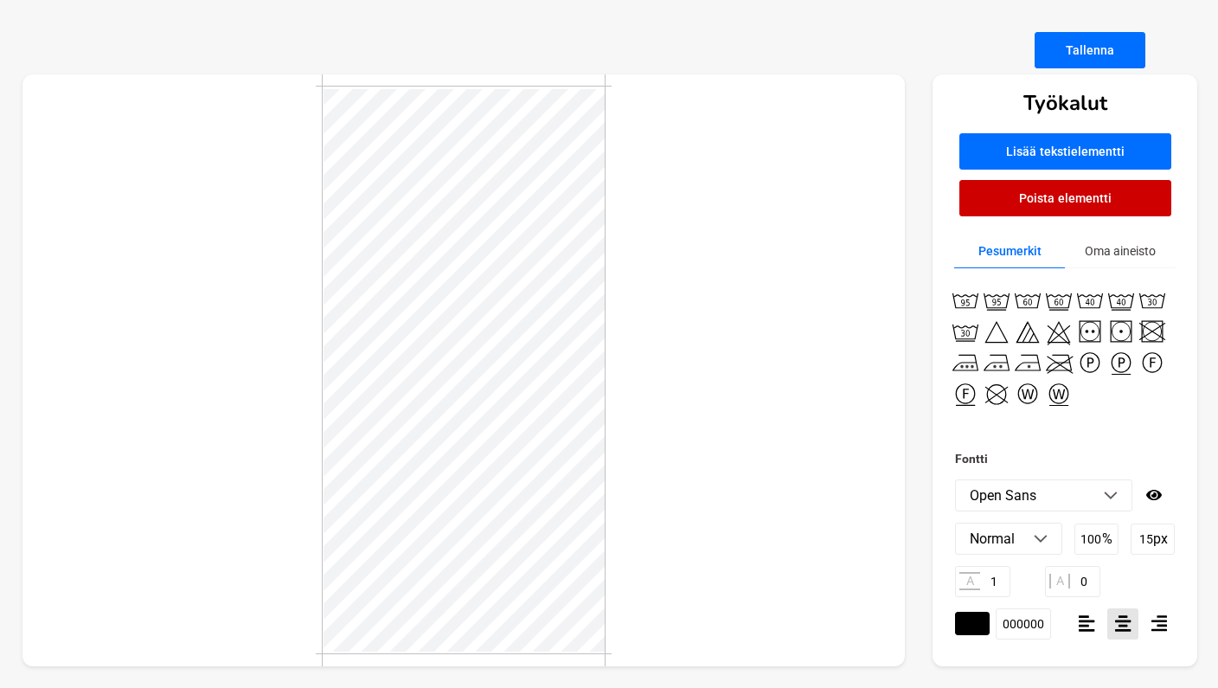
type input "15"
click at [1141, 574] on div "A 1 A 0" at bounding box center [1065, 581] width 220 height 31
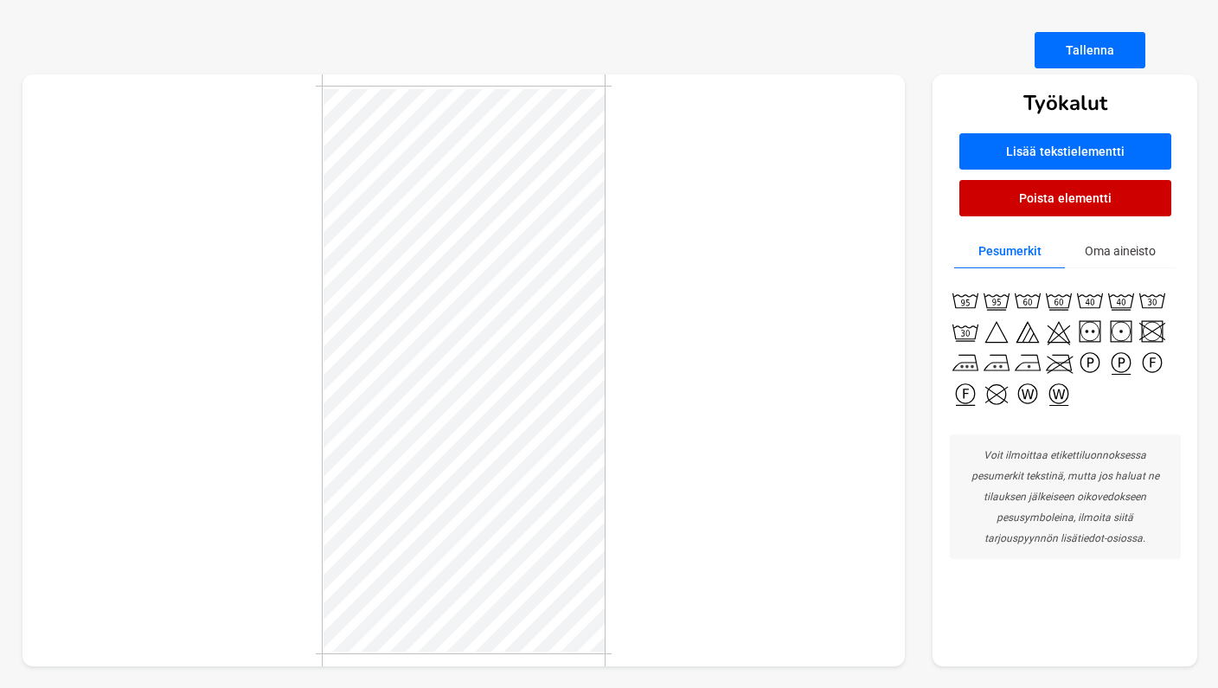
click at [672, 332] on div at bounding box center [463, 370] width 883 height 592
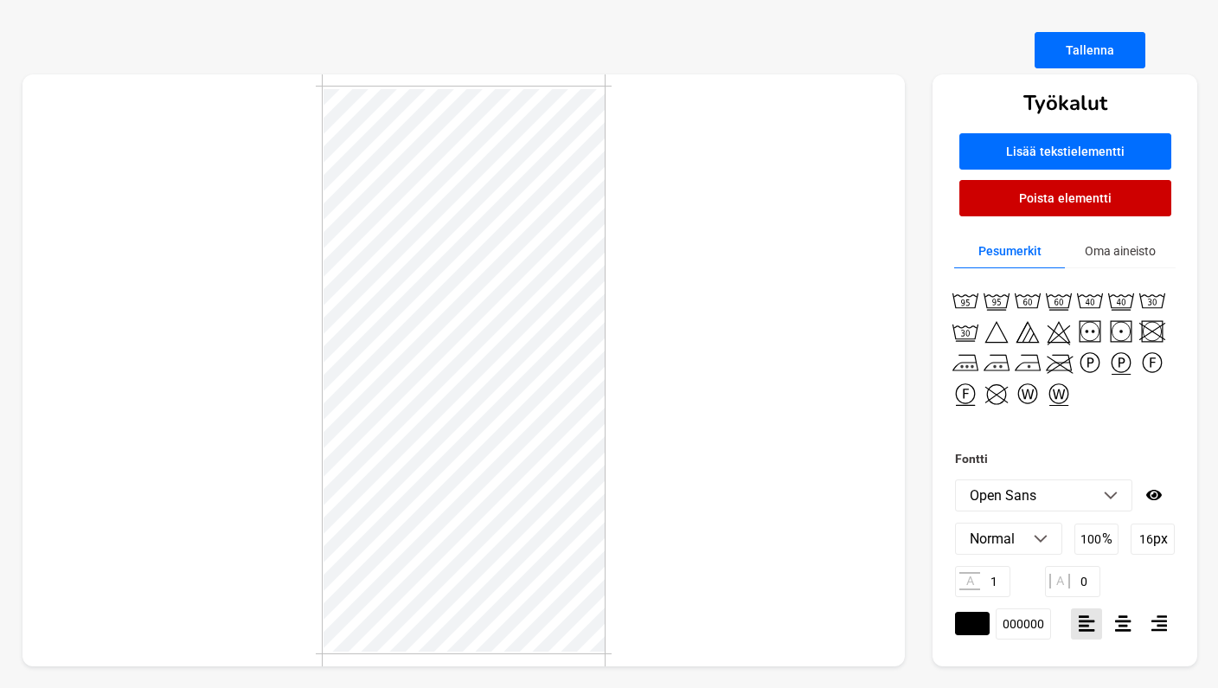
click at [657, 377] on div at bounding box center [463, 370] width 883 height 592
click at [665, 548] on div at bounding box center [463, 370] width 883 height 592
type input "15"
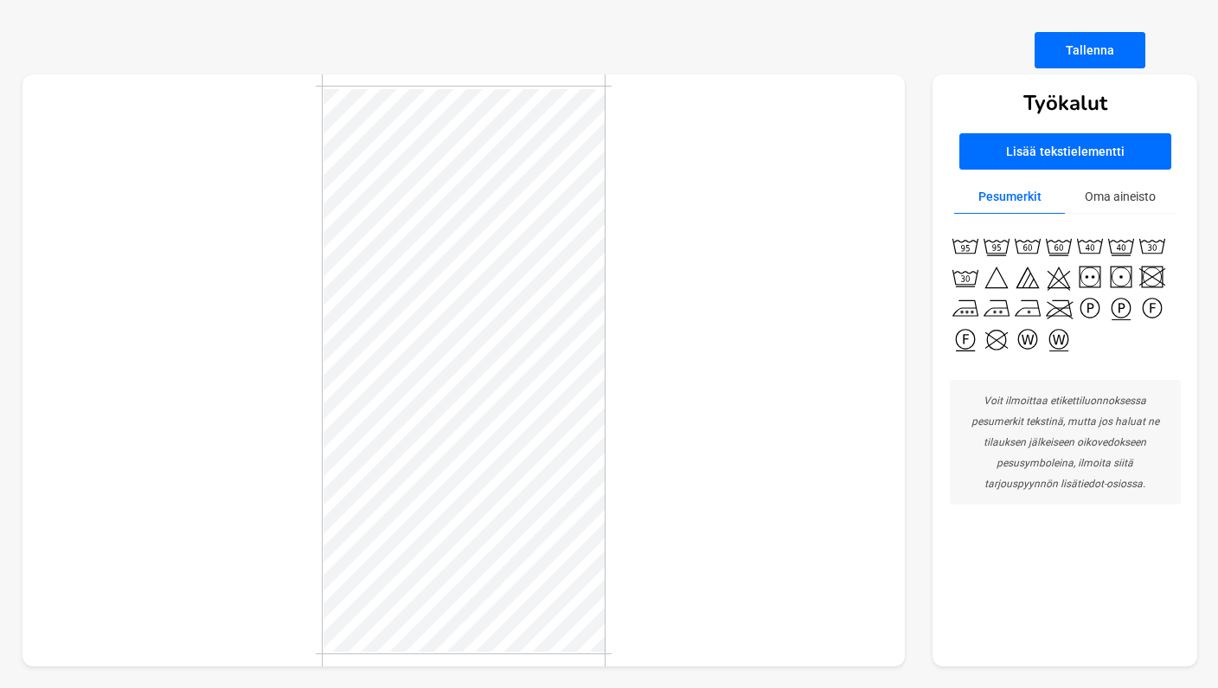
click at [1102, 42] on button "Tallenna" at bounding box center [1089, 50] width 111 height 36
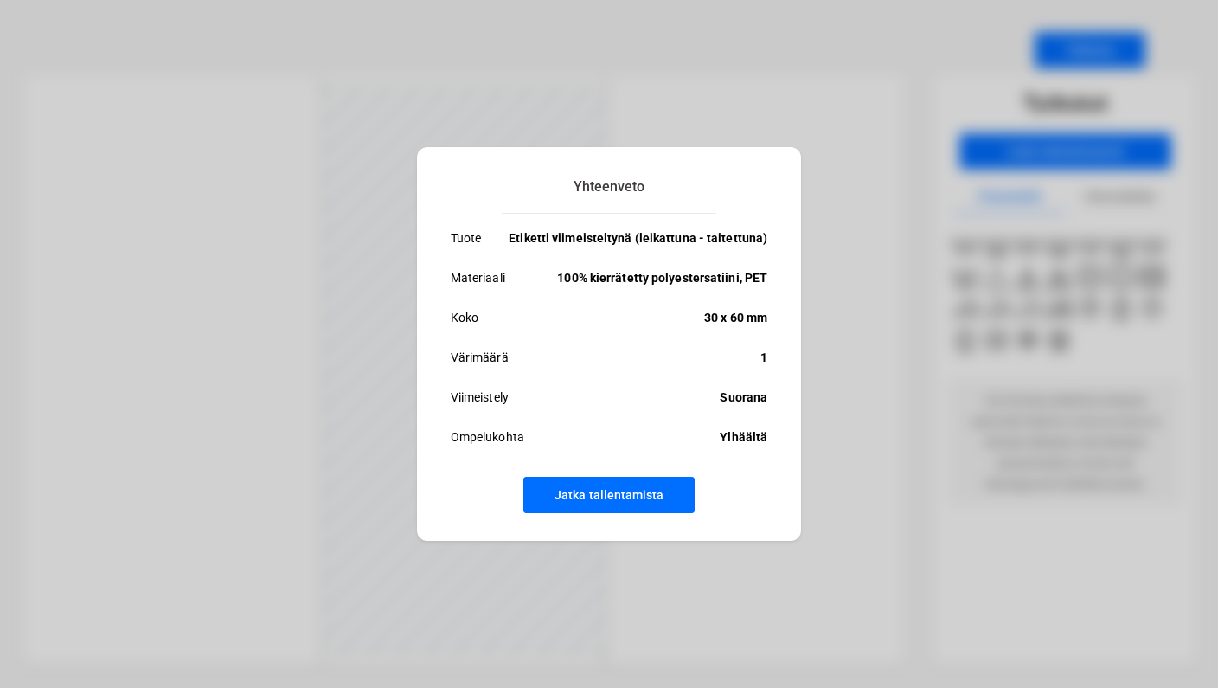
click at [635, 492] on button "Jatka tallentamista" at bounding box center [608, 495] width 171 height 36
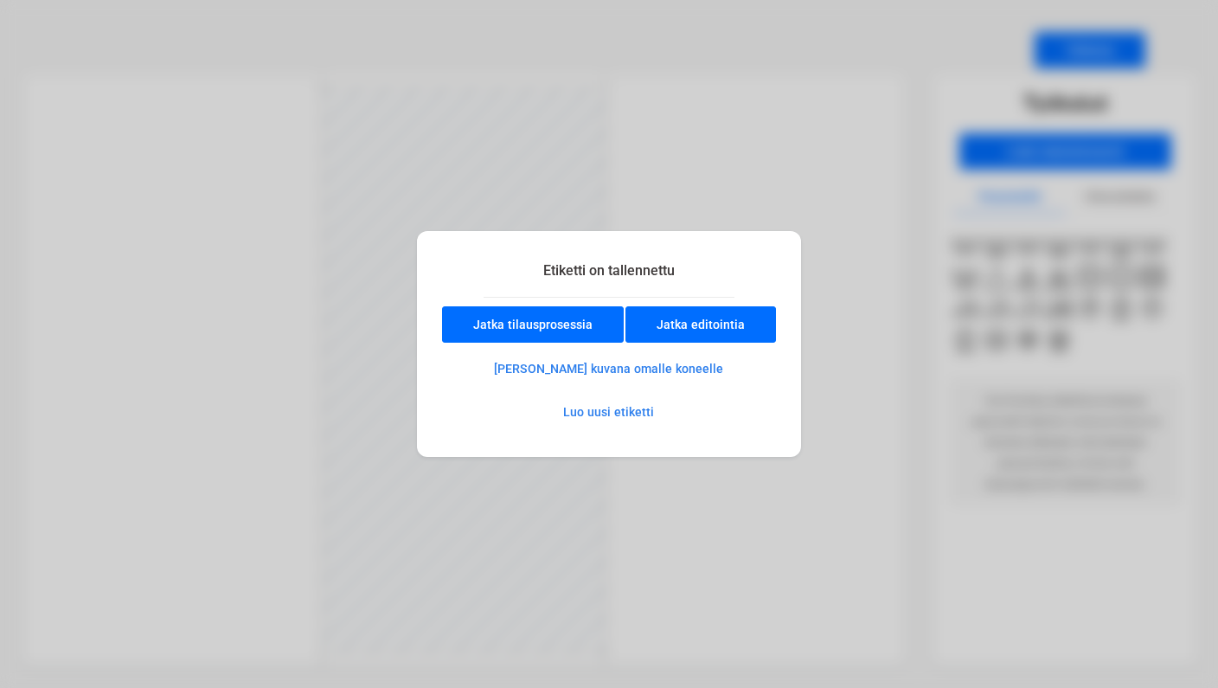
click at [496, 325] on button "Jatka tilausprosessia" at bounding box center [533, 324] width 182 height 36
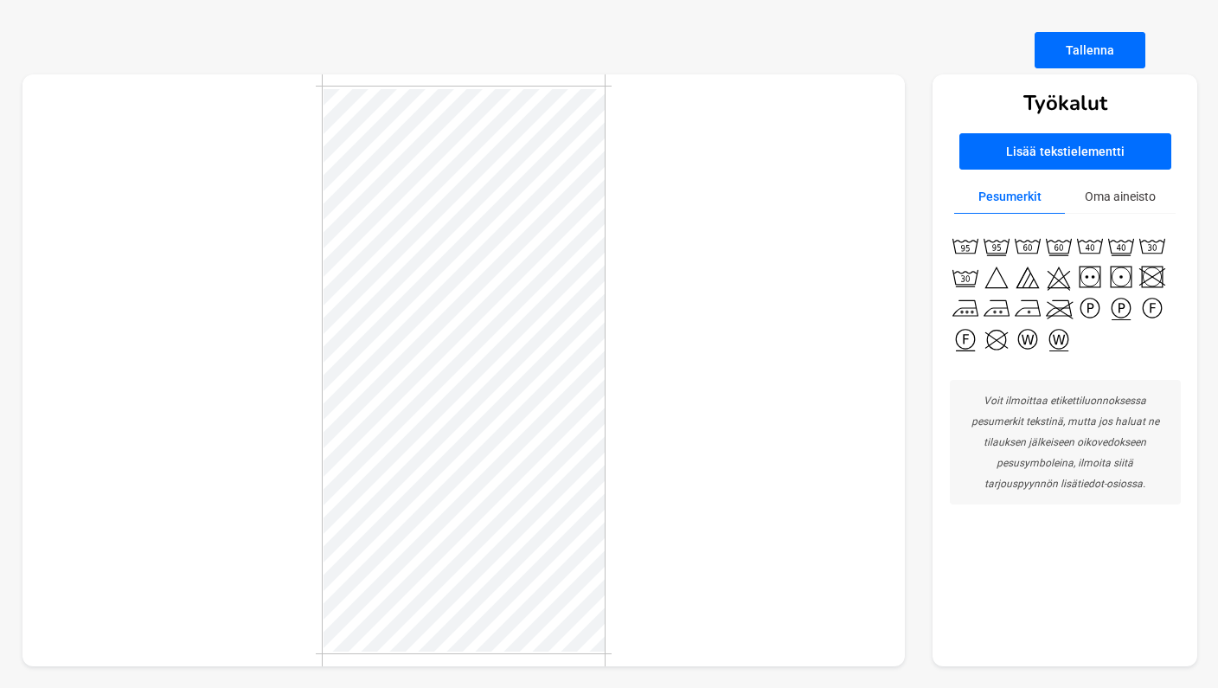
scroll to position [56, 0]
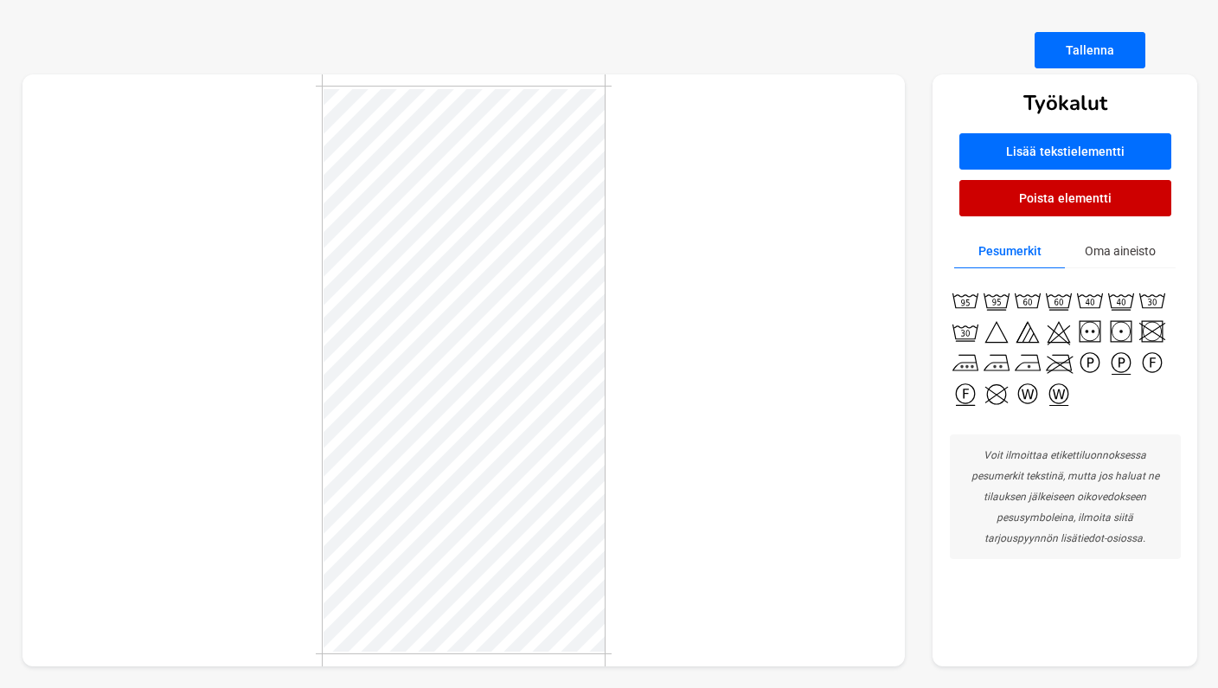
click at [1036, 185] on button "Poista elementti" at bounding box center [1065, 198] width 212 height 36
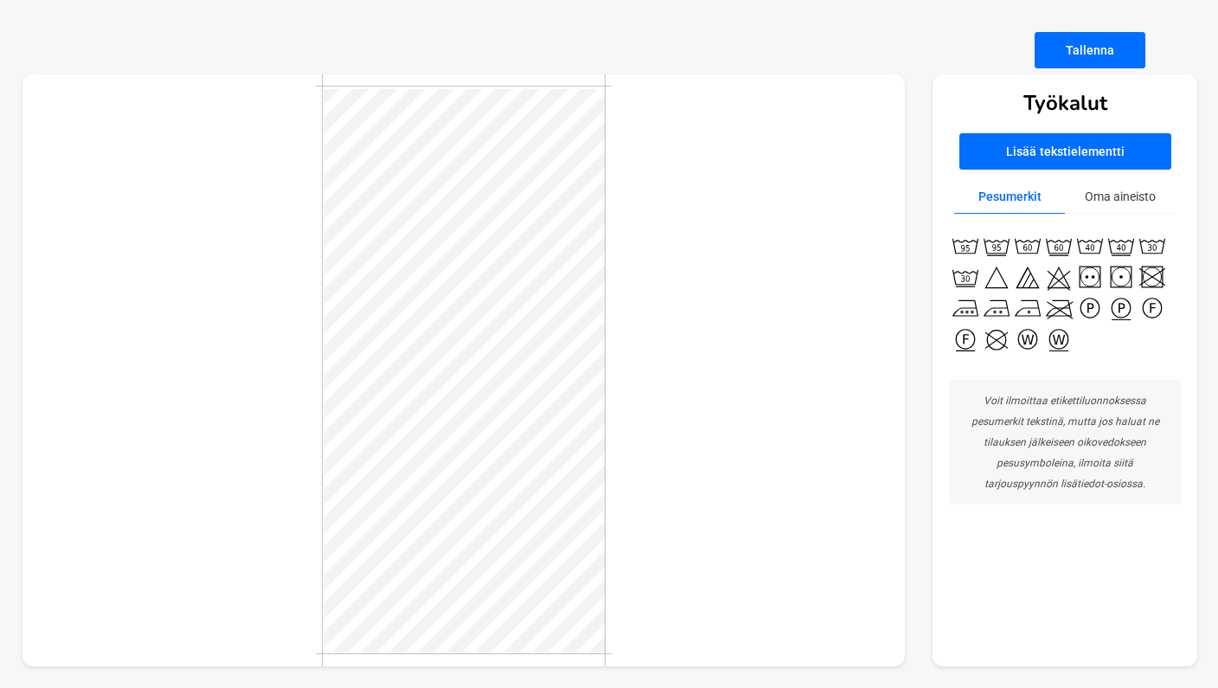
click at [1123, 246] on img at bounding box center [1120, 245] width 31 height 31
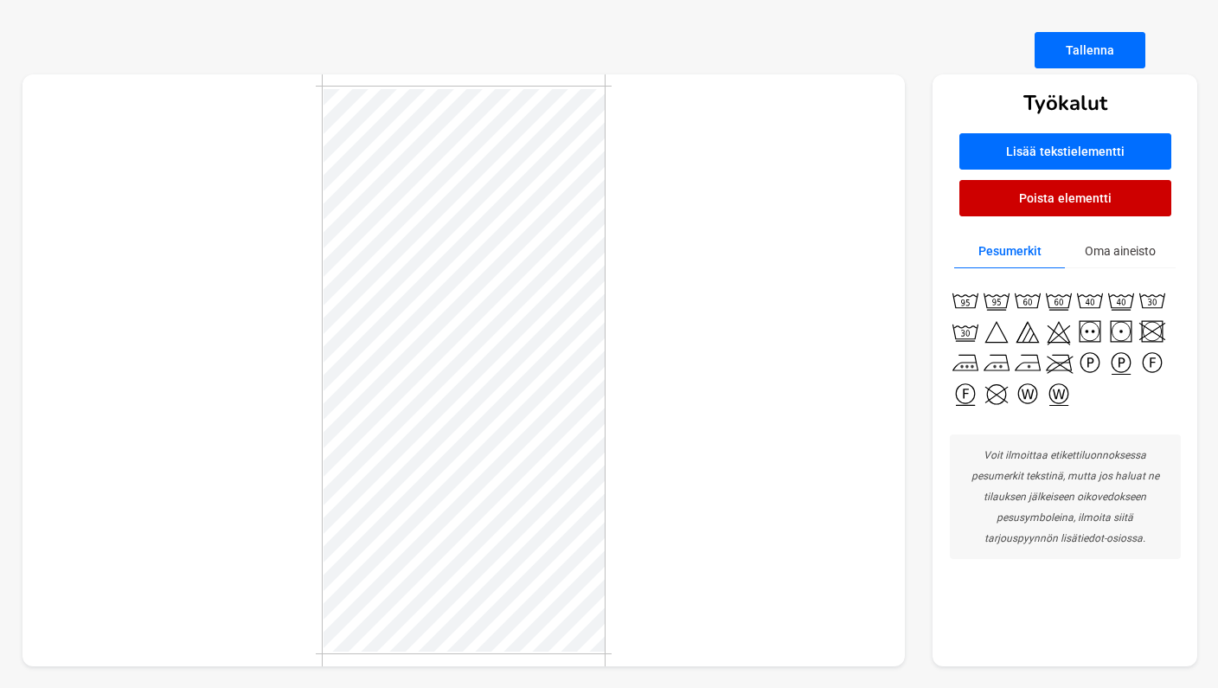
click at [1009, 188] on button "Poista elementti" at bounding box center [1065, 198] width 212 height 36
click at [1053, 208] on button "Poista elementti" at bounding box center [1065, 198] width 212 height 36
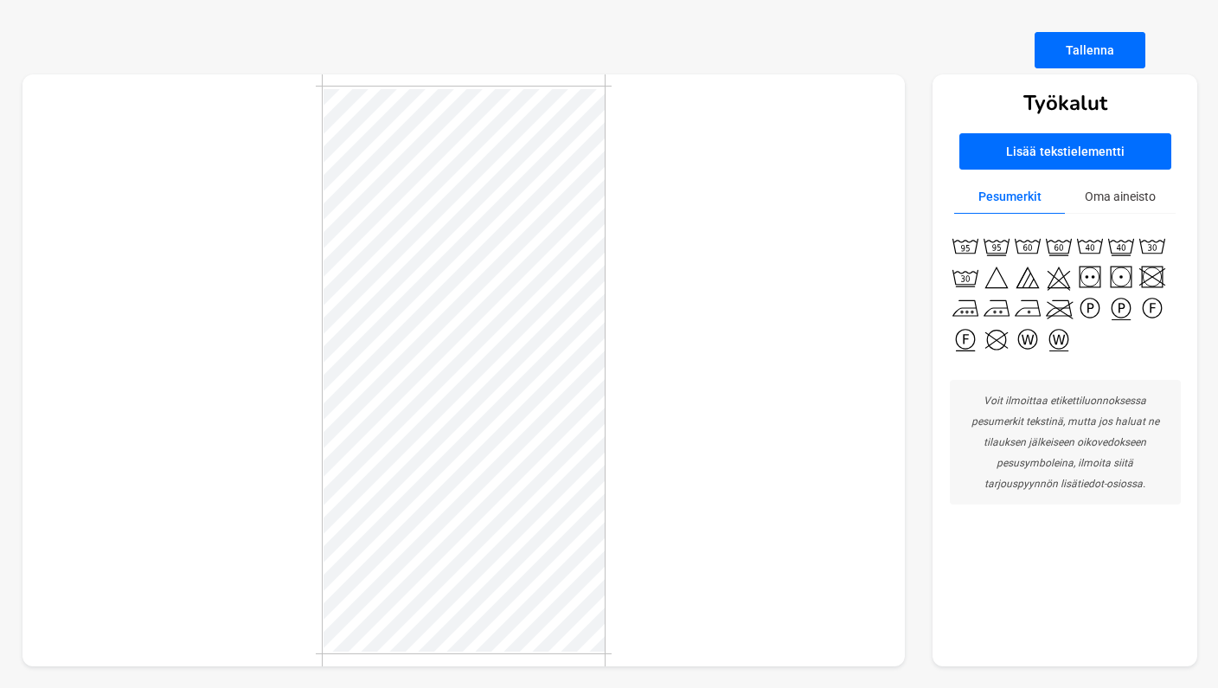
click at [999, 307] on img at bounding box center [996, 307] width 31 height 31
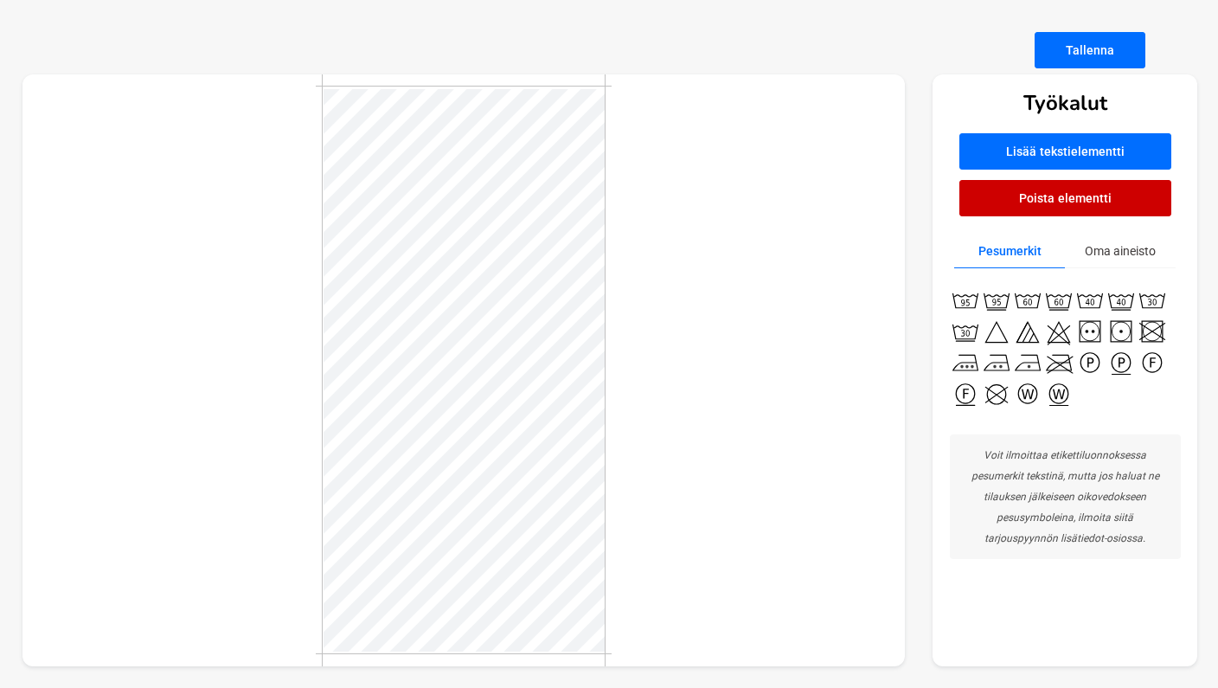
click at [684, 441] on div at bounding box center [463, 370] width 883 height 592
click at [671, 432] on div at bounding box center [463, 370] width 883 height 592
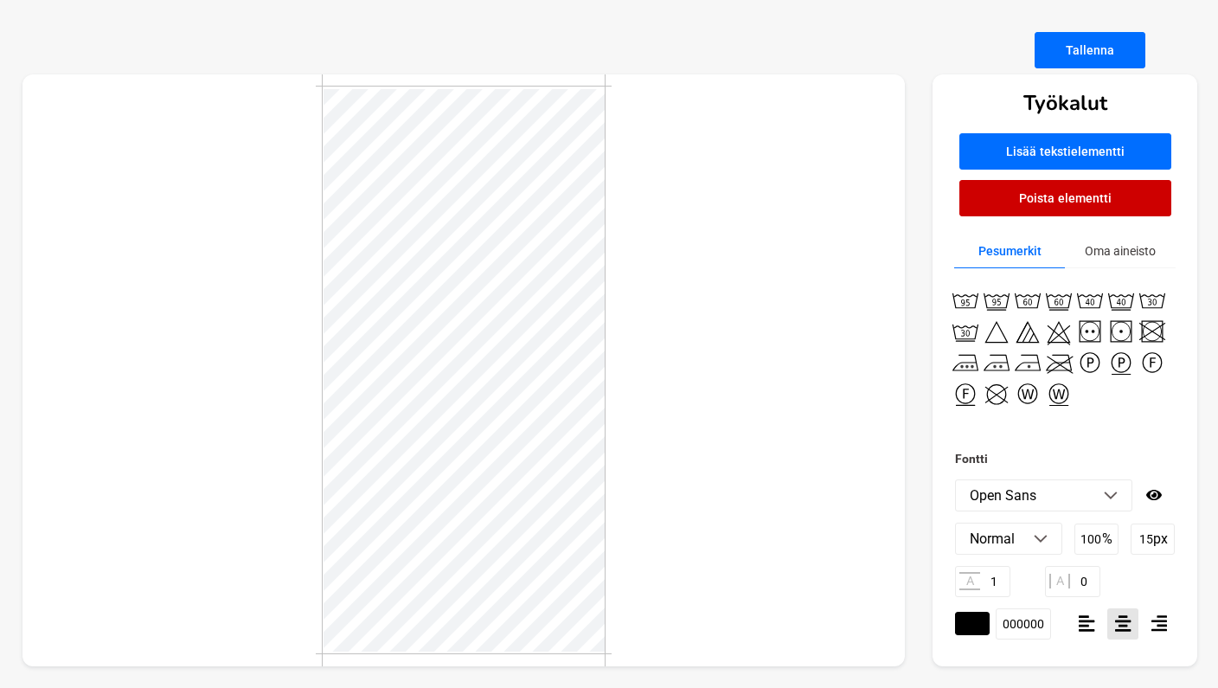
scroll to position [2, 1]
type textarea "Hoida hellästi ♡ Pese samanväristen kanssa"
click at [664, 560] on div at bounding box center [463, 370] width 883 height 592
type textarea "Hoida hellästi ♡ Pese samanväristen kanssa Muotoile kosteana"
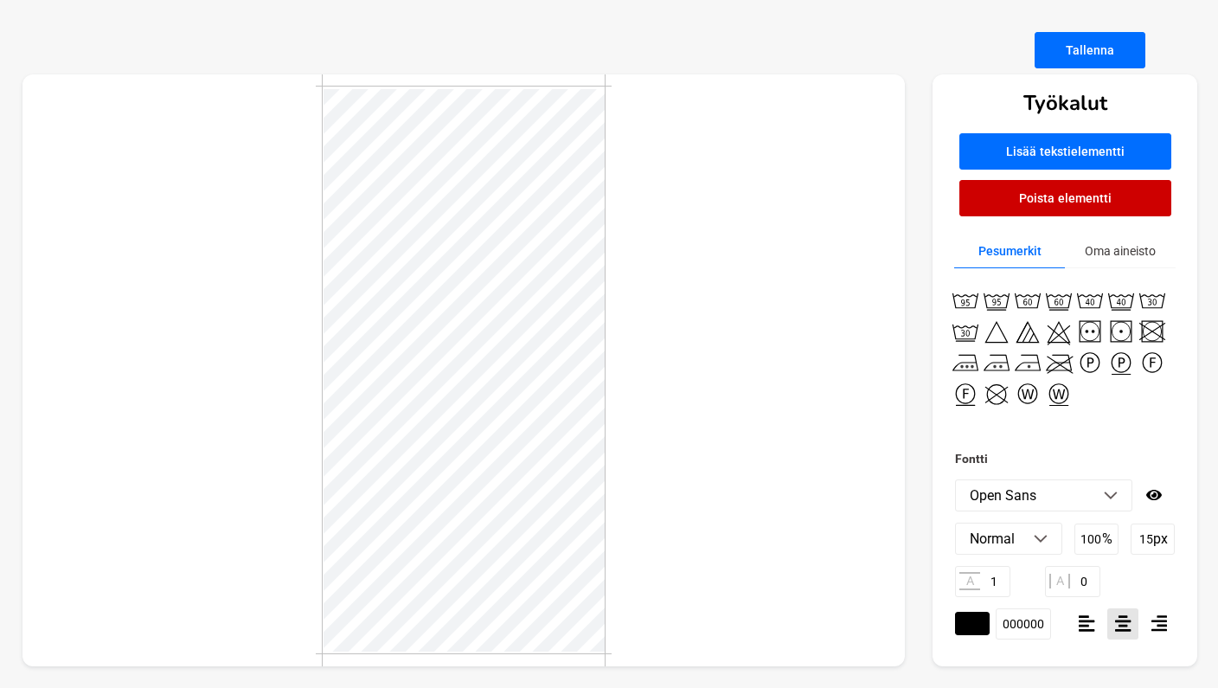
click at [652, 464] on div at bounding box center [463, 370] width 883 height 592
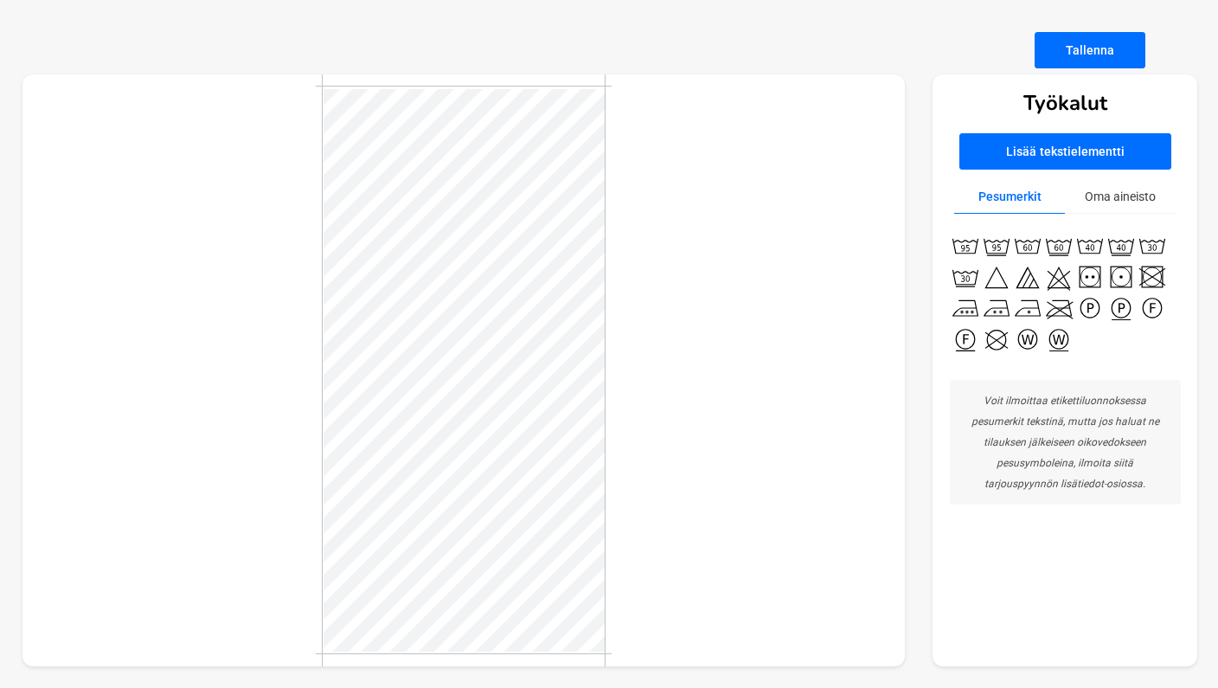
click at [1075, 48] on button "Tallenna" at bounding box center [1089, 50] width 111 height 36
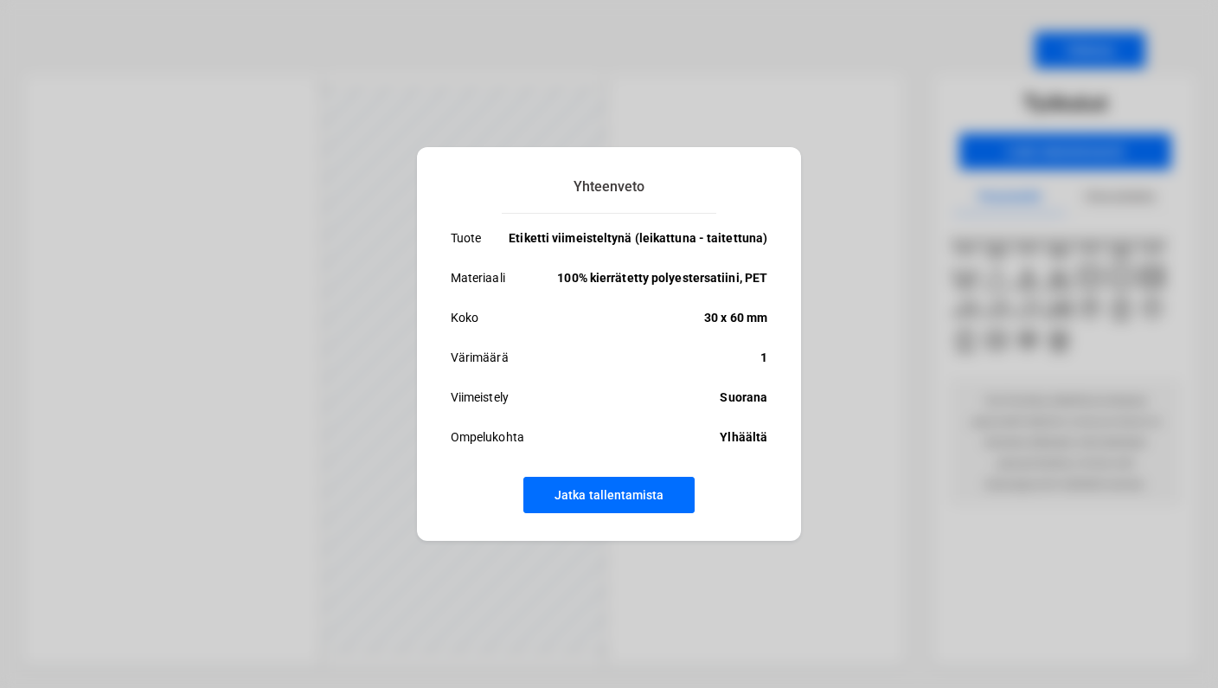
click at [625, 495] on button "Jatka tallentamista" at bounding box center [608, 495] width 171 height 36
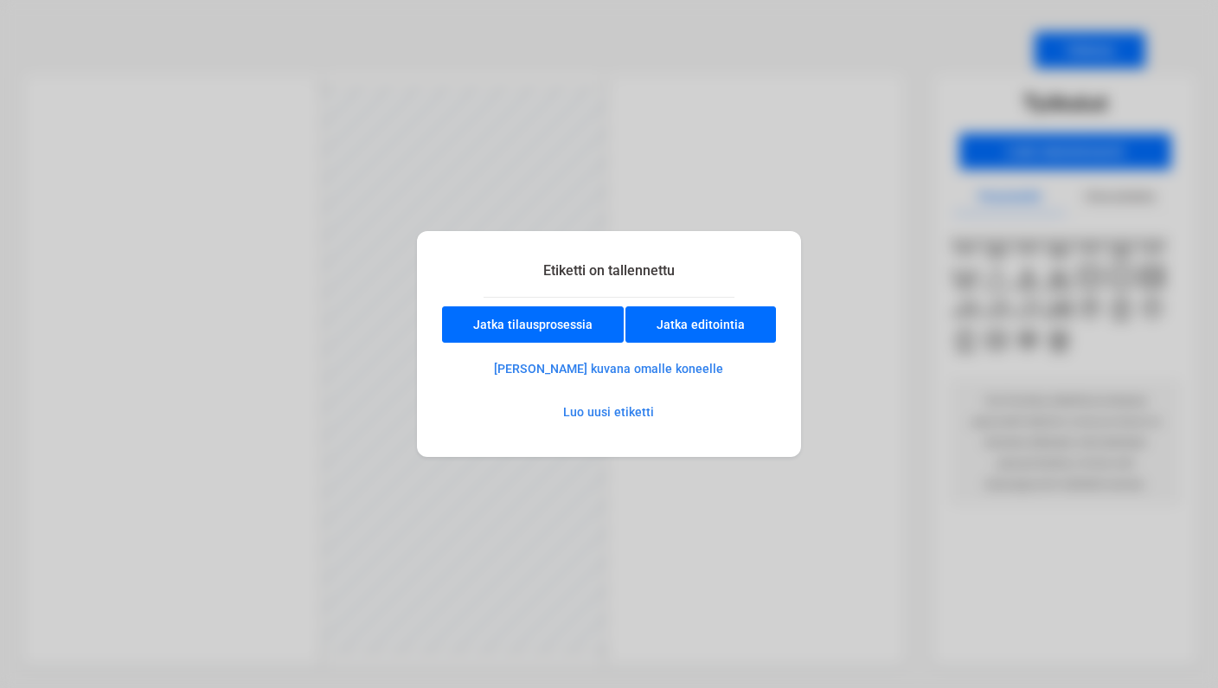
click at [684, 368] on button "[PERSON_NAME] kuvana omalle koneelle" at bounding box center [609, 368] width 290 height 35
click at [523, 318] on button "Jatka tilausprosessia" at bounding box center [533, 324] width 182 height 36
